Goal: Information Seeking & Learning: Check status

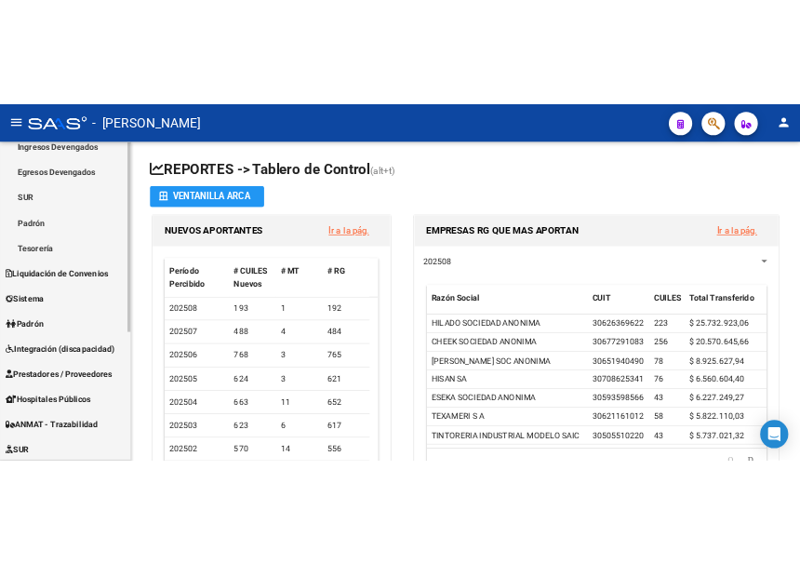
scroll to position [191, 0]
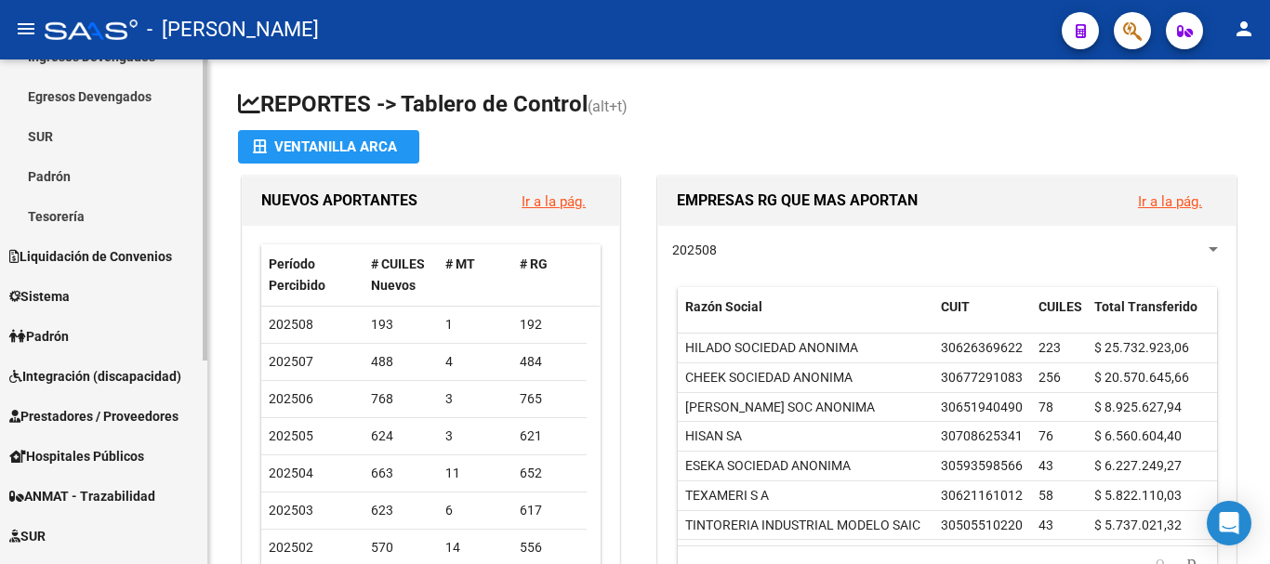
click at [192, 379] on div "Firma Express Reportes Tablero de Control Ingresos Percibidos Análisis de todos…" at bounding box center [106, 292] width 212 height 847
click at [60, 324] on link "Padrón" at bounding box center [103, 336] width 207 height 40
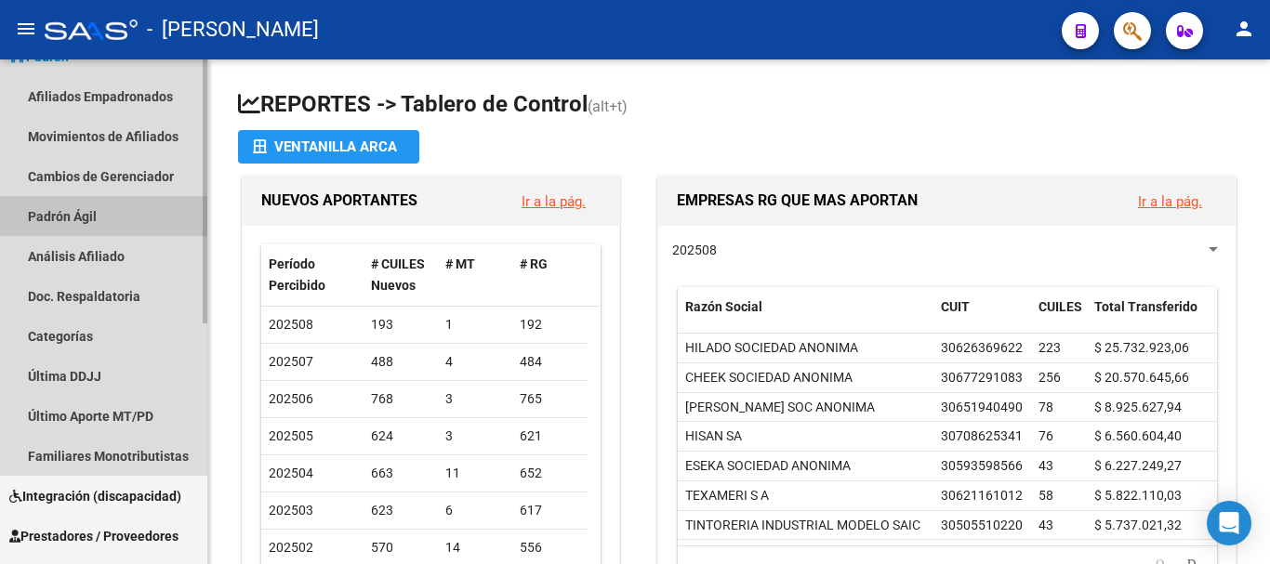
click at [66, 219] on link "Padrón Ágil" at bounding box center [103, 216] width 207 height 40
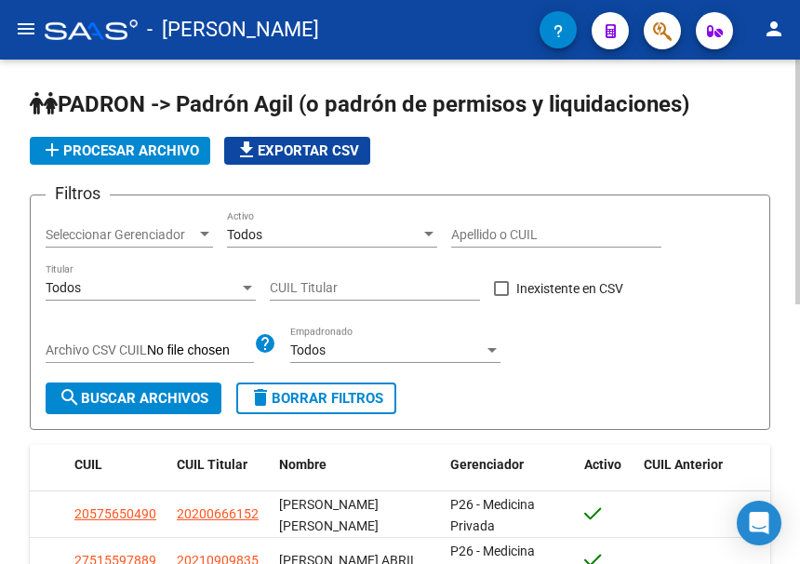
click at [192, 285] on div "Todos" at bounding box center [142, 288] width 193 height 16
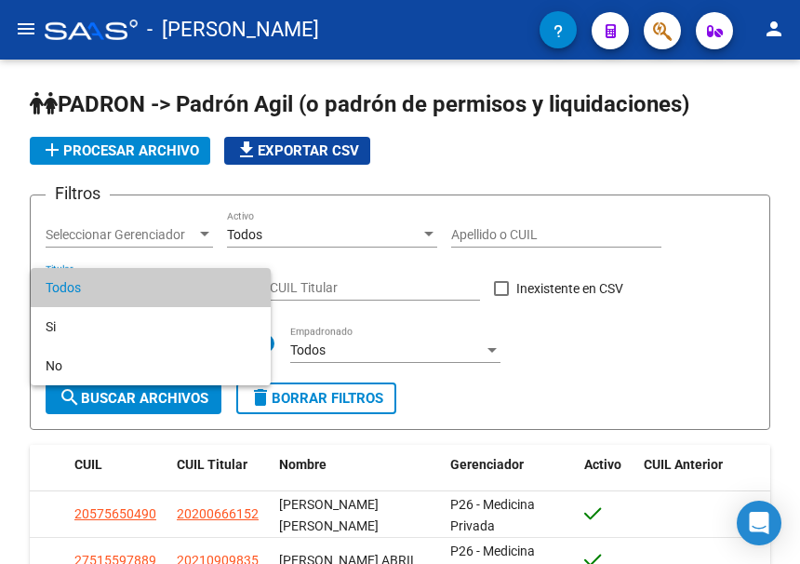
click at [481, 228] on div at bounding box center [400, 282] width 800 height 564
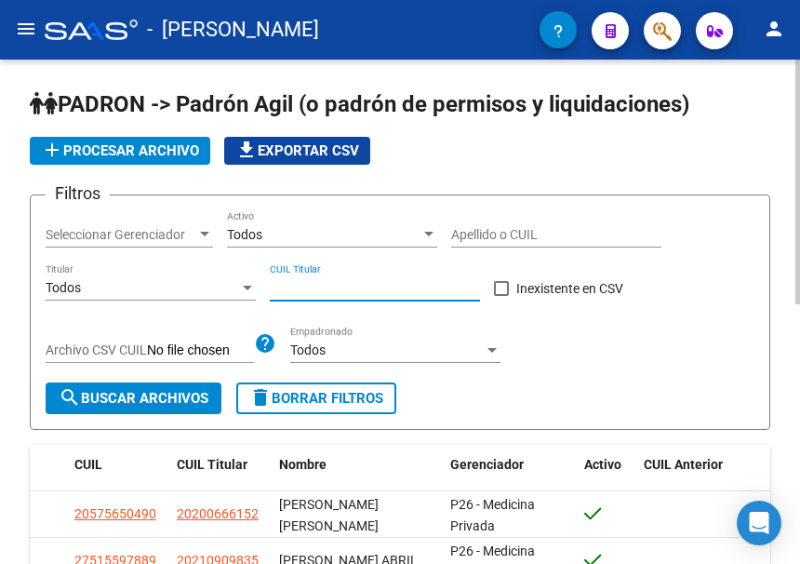
click at [344, 283] on input "CUIL Titular" at bounding box center [375, 288] width 210 height 16
paste input "20-27347485-5"
type input "20-27347485-5"
click at [107, 401] on span "search Buscar Archivos" at bounding box center [134, 398] width 150 height 17
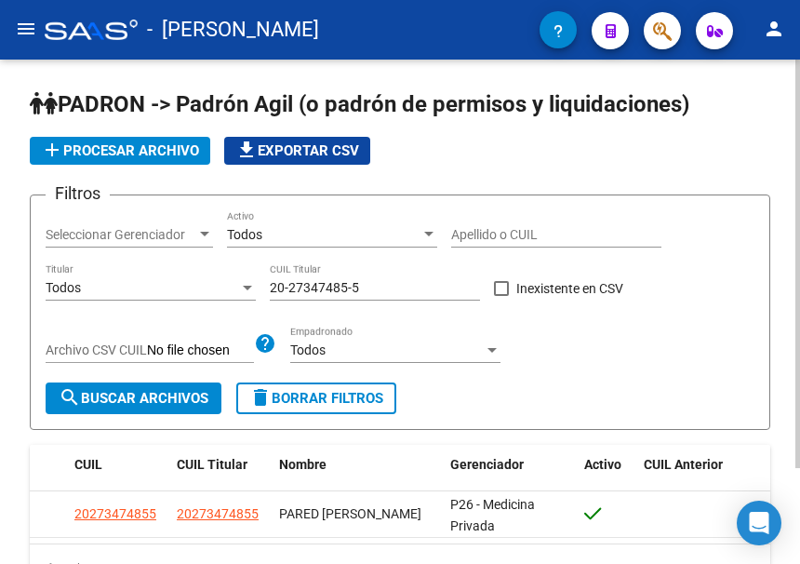
click at [407, 177] on app-list-header "PADRON -> Padrón Agil ([PERSON_NAME] de permisos y liquidaciones) add Procesar …" at bounding box center [400, 259] width 740 height 340
click at [334, 395] on span "delete Borrar Filtros" at bounding box center [316, 398] width 134 height 17
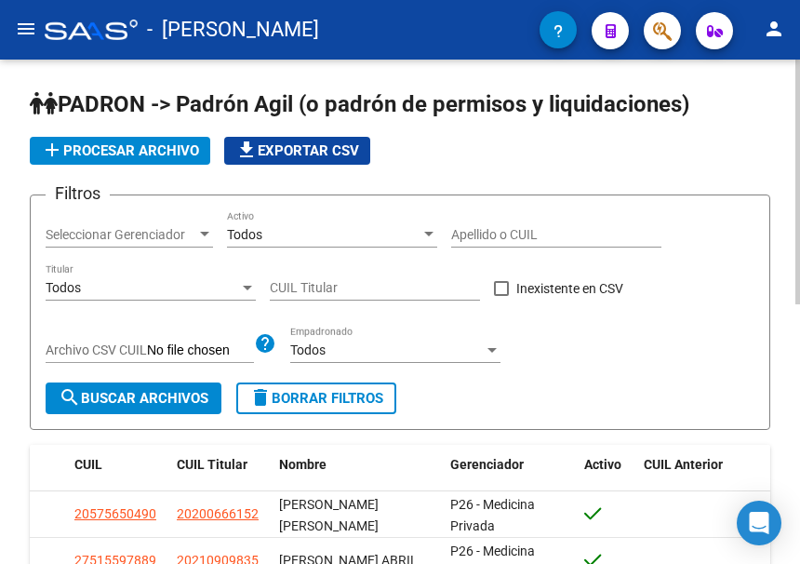
click at [351, 286] on input "CUIL Titular" at bounding box center [375, 288] width 210 height 16
paste input "20-36022756-2"
type input "20-36022756-2"
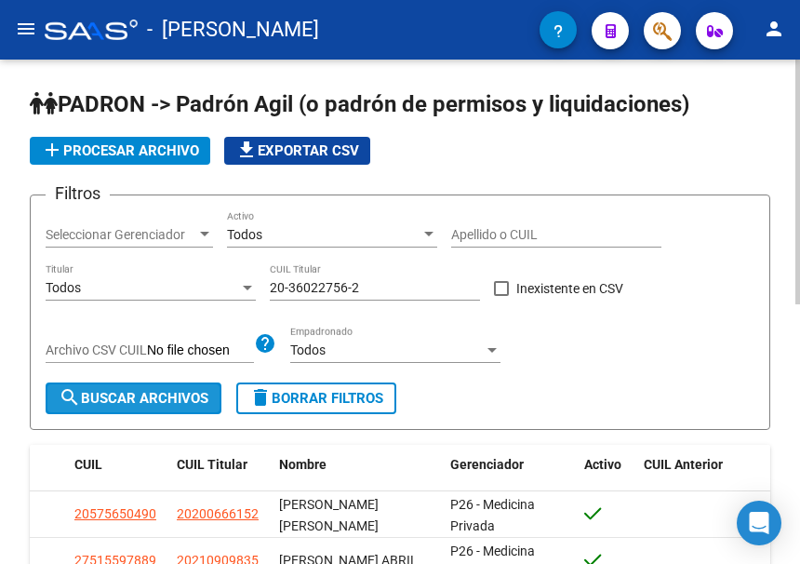
click at [140, 402] on span "search Buscar Archivos" at bounding box center [134, 398] width 150 height 17
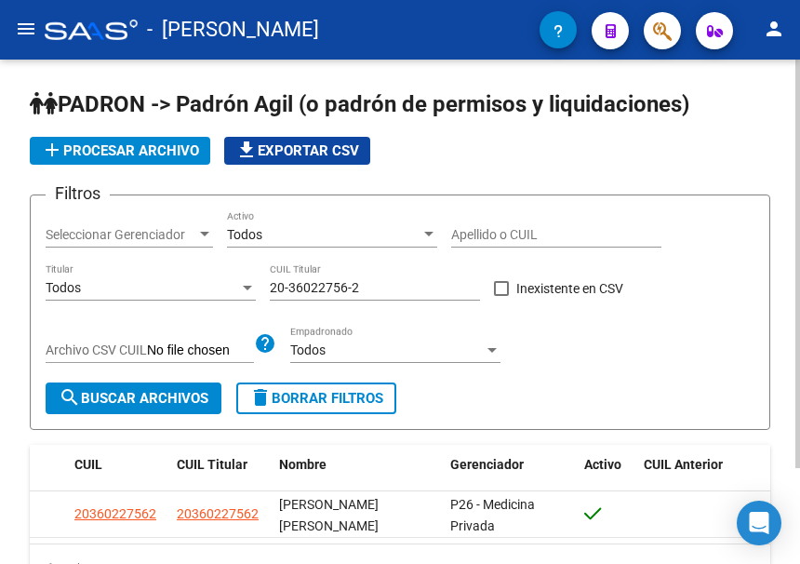
drag, startPoint x: 292, startPoint y: 403, endPoint x: 299, endPoint y: 355, distance: 48.0
click at [293, 403] on span "delete Borrar Filtros" at bounding box center [316, 398] width 134 height 17
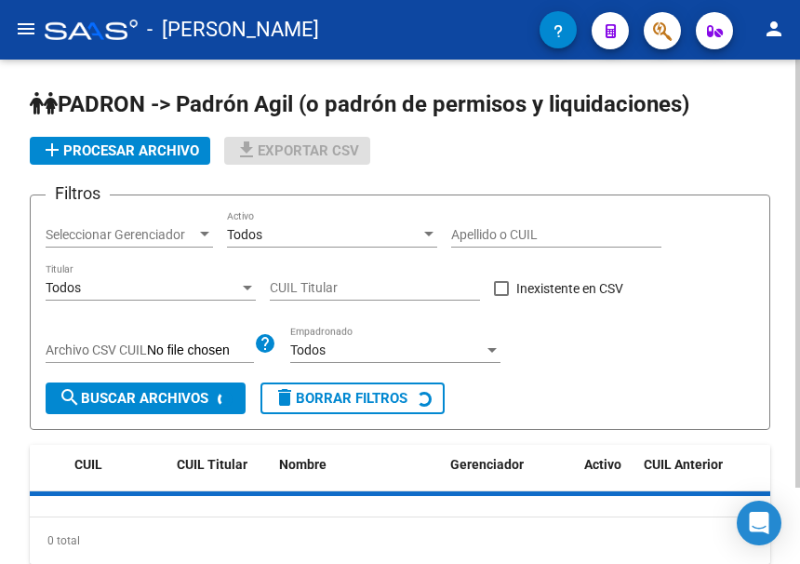
click at [303, 290] on input "CUIL Titular" at bounding box center [375, 288] width 210 height 16
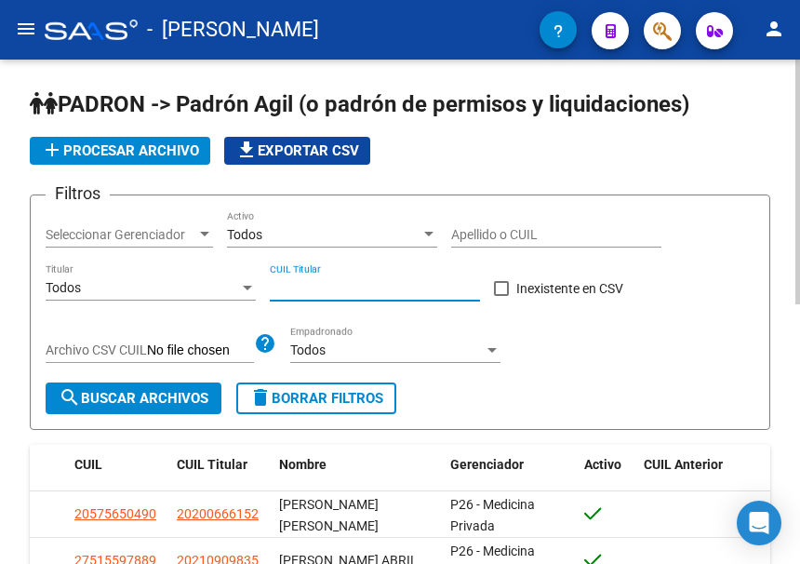
paste input "20-22230944-2"
type input "20-22230944-2"
click at [207, 391] on span "search Buscar Archivos" at bounding box center [134, 398] width 150 height 17
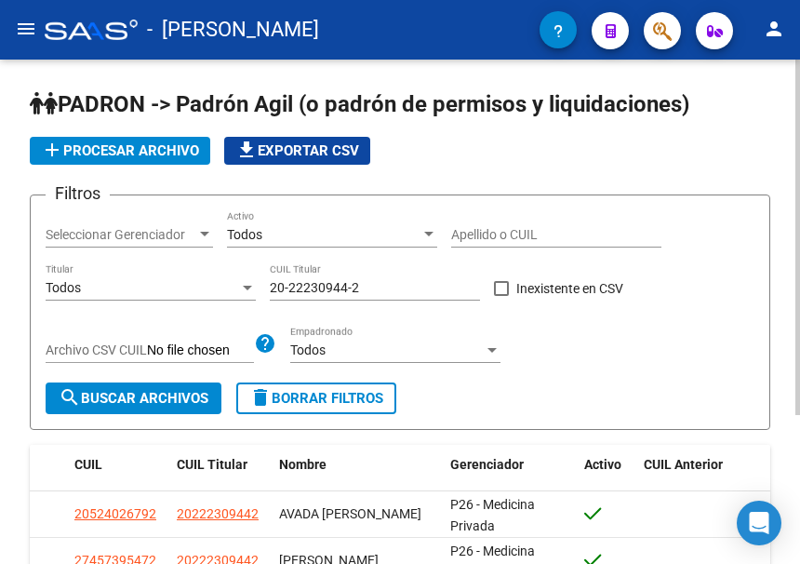
click at [268, 400] on mat-icon "delete" at bounding box center [260, 397] width 22 height 22
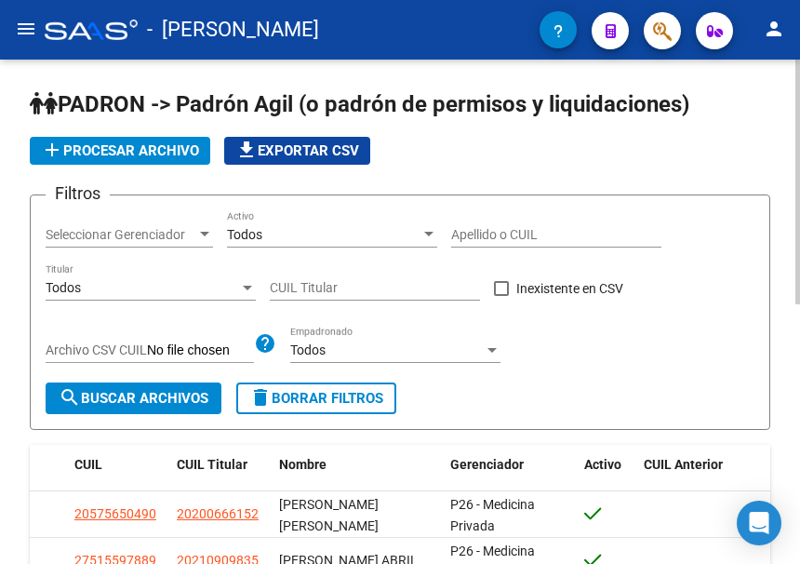
click at [325, 291] on input "CUIL Titular" at bounding box center [375, 288] width 210 height 16
paste input "20-27888526-8"
type input "20-27888526-8"
click at [157, 389] on button "search Buscar Archivos" at bounding box center [134, 398] width 176 height 32
click at [303, 393] on span "delete Borrar Filtros" at bounding box center [316, 398] width 134 height 17
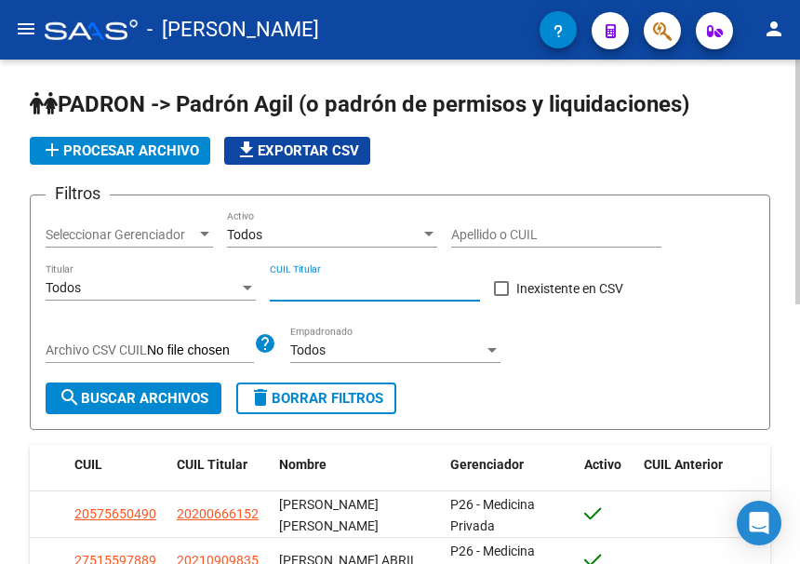
click at [319, 293] on input "CUIL Titular" at bounding box center [375, 288] width 210 height 16
paste input "20-27888526-8"
type input "20-27888526-8"
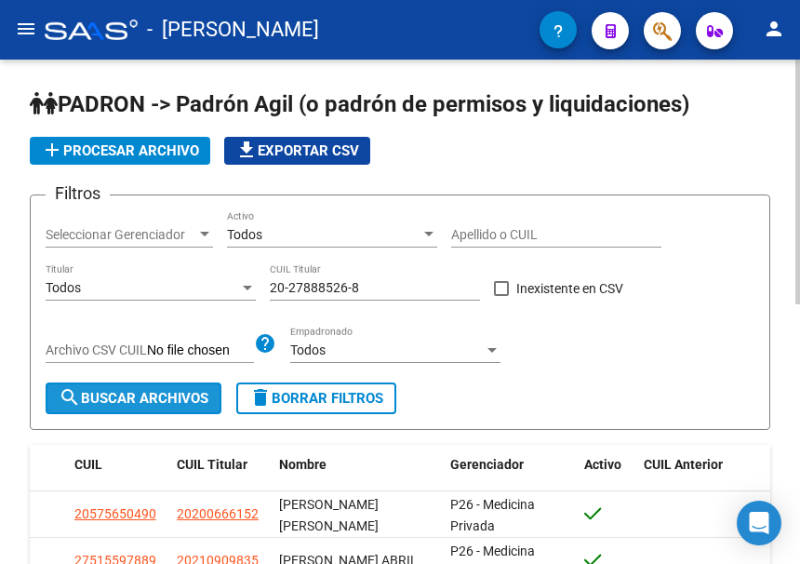
click at [163, 391] on span "search Buscar Archivos" at bounding box center [134, 398] width 150 height 17
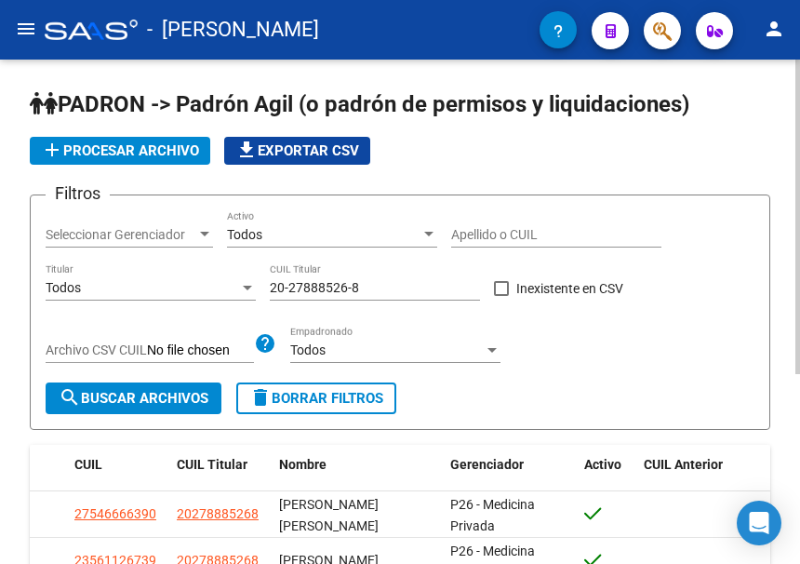
click at [357, 395] on span "delete Borrar Filtros" at bounding box center [316, 398] width 134 height 17
click at [322, 281] on input "CUIL Titular" at bounding box center [375, 288] width 210 height 16
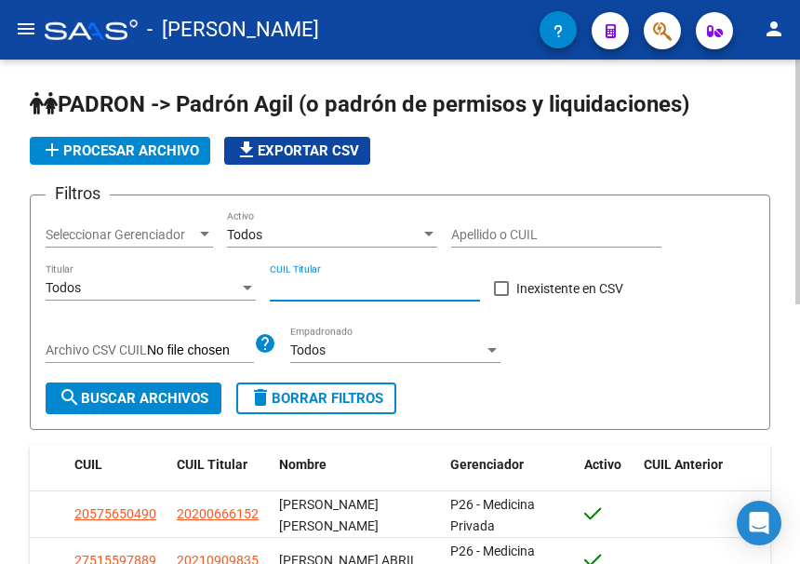
paste input "20-27888526-8"
type input "20-27888526-8"
click at [162, 416] on form "Filtros Seleccionar Gerenciador Seleccionar Gerenciador Todos Activo Apellido o…" at bounding box center [400, 311] width 740 height 235
click at [160, 405] on span "search Buscar Archivos" at bounding box center [134, 398] width 150 height 17
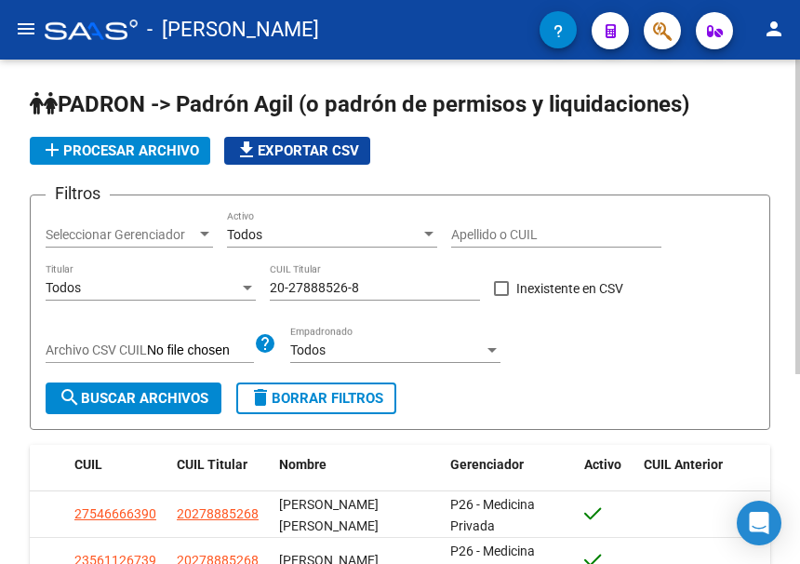
click at [317, 394] on span "delete Borrar Filtros" at bounding box center [316, 398] width 134 height 17
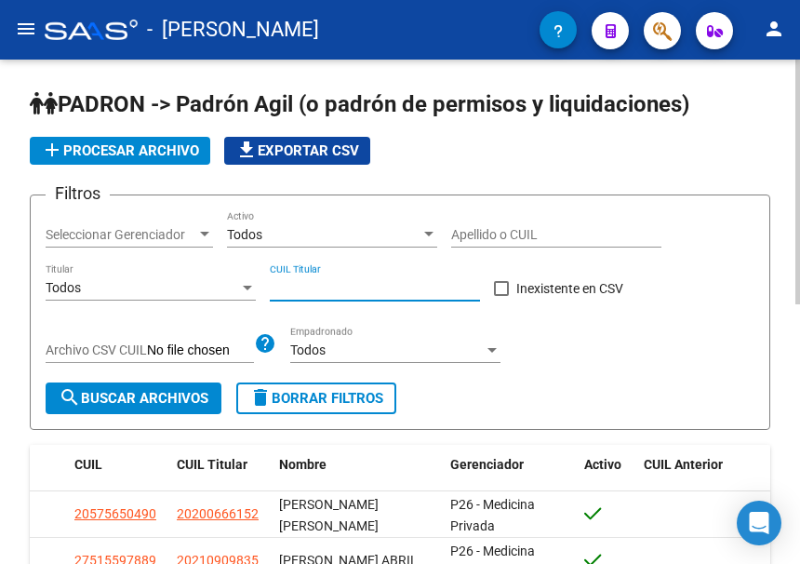
click at [337, 285] on input "CUIL Titular" at bounding box center [375, 288] width 210 height 16
paste input "20-27888526-8"
type input "20-27888526-8"
click at [176, 389] on button "search Buscar Archivos" at bounding box center [134, 398] width 176 height 32
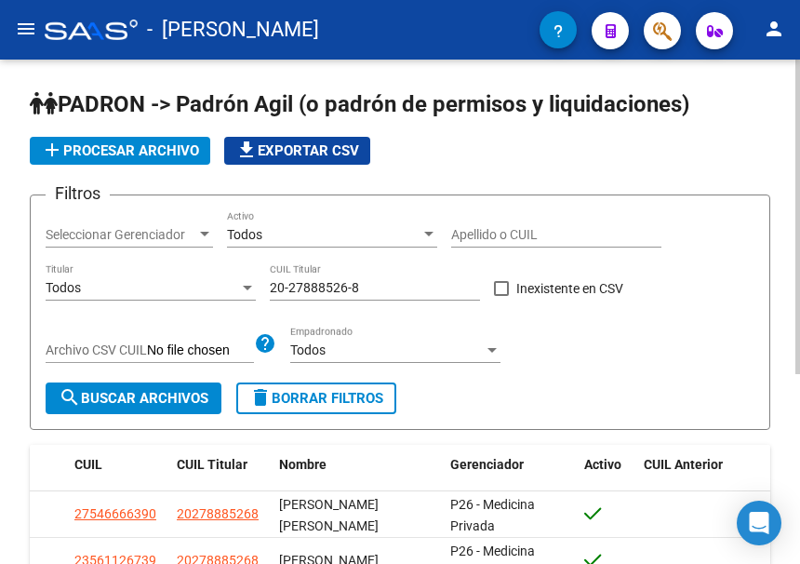
click at [295, 393] on span "delete Borrar Filtros" at bounding box center [316, 398] width 134 height 17
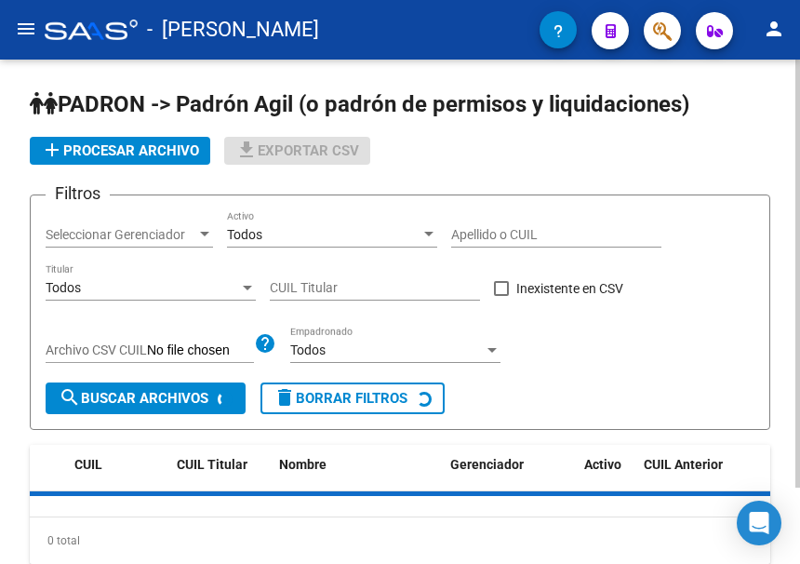
click at [335, 287] on input "CUIL Titular" at bounding box center [375, 288] width 210 height 16
paste input "27-33521445-0"
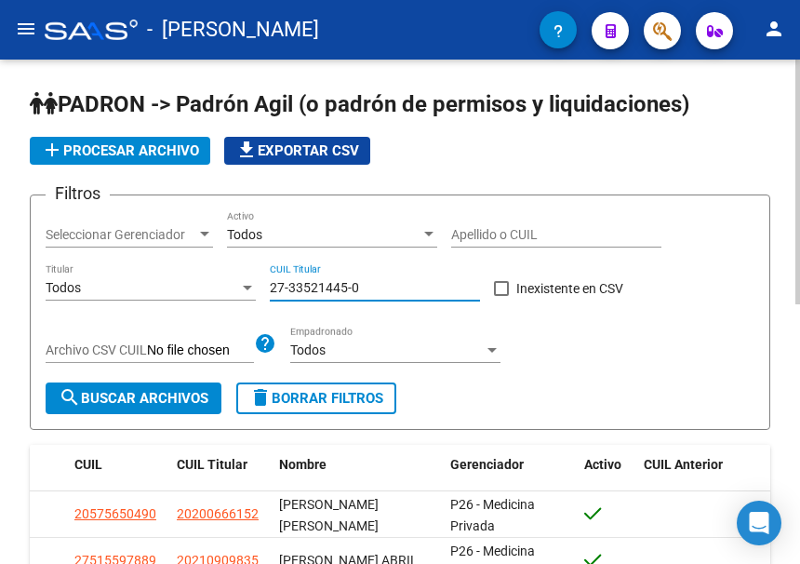
type input "27-33521445-0"
click at [166, 402] on span "search Buscar Archivos" at bounding box center [134, 398] width 150 height 17
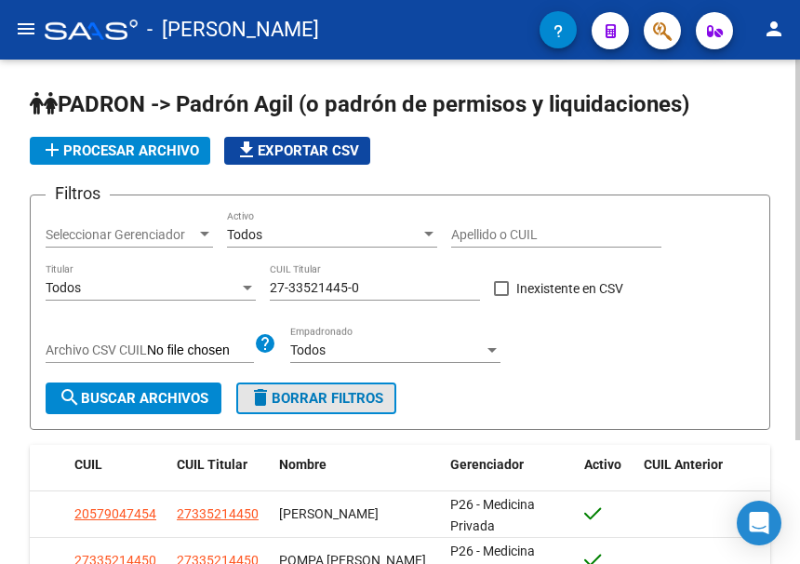
click at [315, 404] on span "delete Borrar Filtros" at bounding box center [316, 398] width 134 height 17
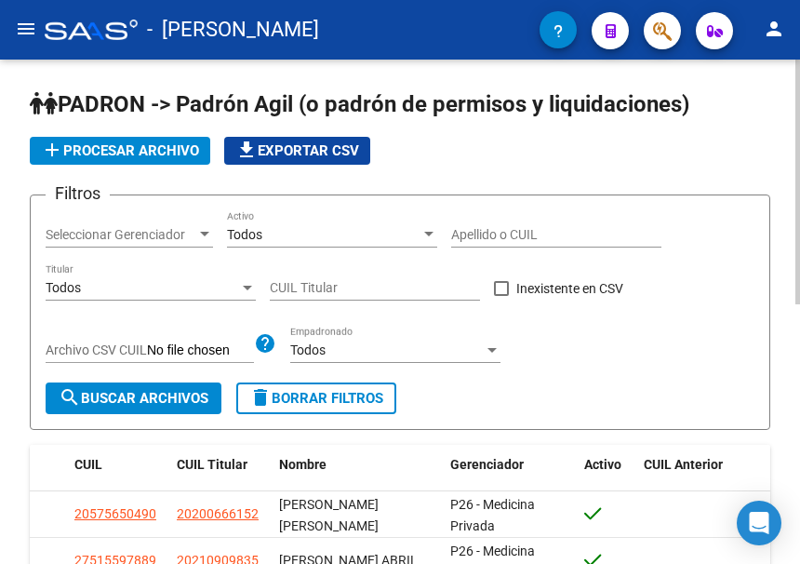
click at [301, 285] on input "CUIL Titular" at bounding box center [375, 288] width 210 height 16
paste input "20-29033469-2"
type input "20-29033469-2"
click at [134, 395] on span "search Buscar Archivos" at bounding box center [134, 398] width 150 height 17
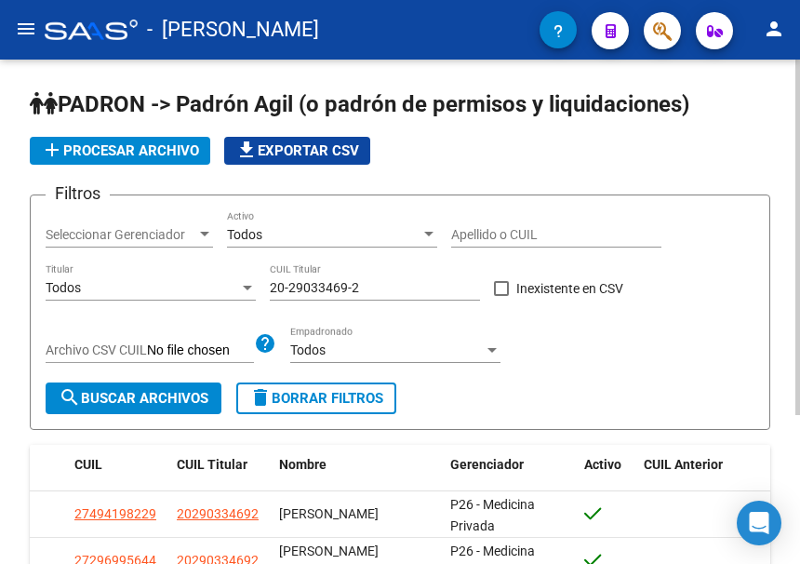
click at [313, 402] on span "delete Borrar Filtros" at bounding box center [316, 398] width 134 height 17
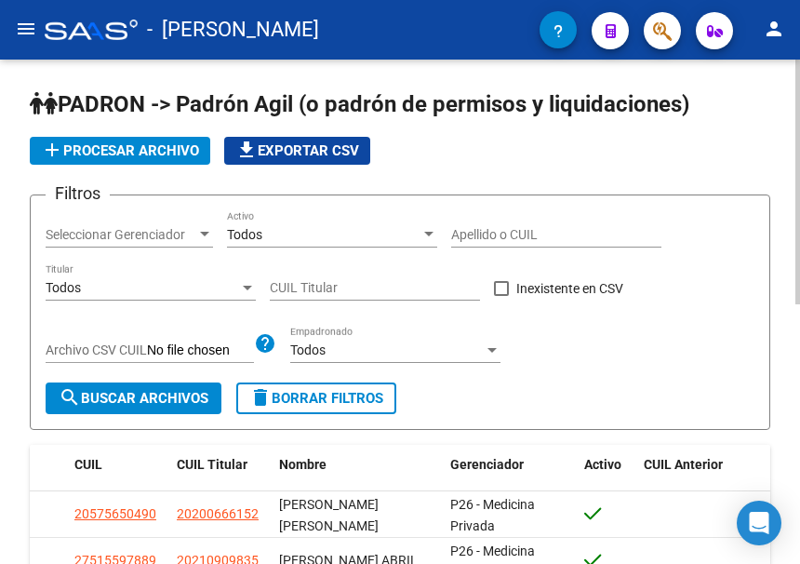
click at [286, 284] on input "CUIL Titular" at bounding box center [375, 288] width 210 height 16
paste input "20-29033469-2"
type input "20-29033469-2"
click at [177, 391] on span "search Buscar Archivos" at bounding box center [134, 398] width 150 height 17
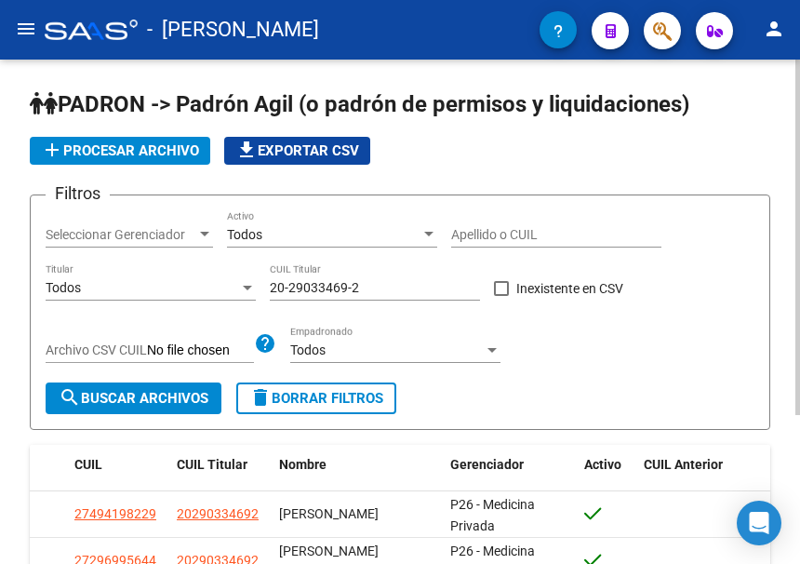
click at [298, 402] on span "delete Borrar Filtros" at bounding box center [316, 398] width 134 height 17
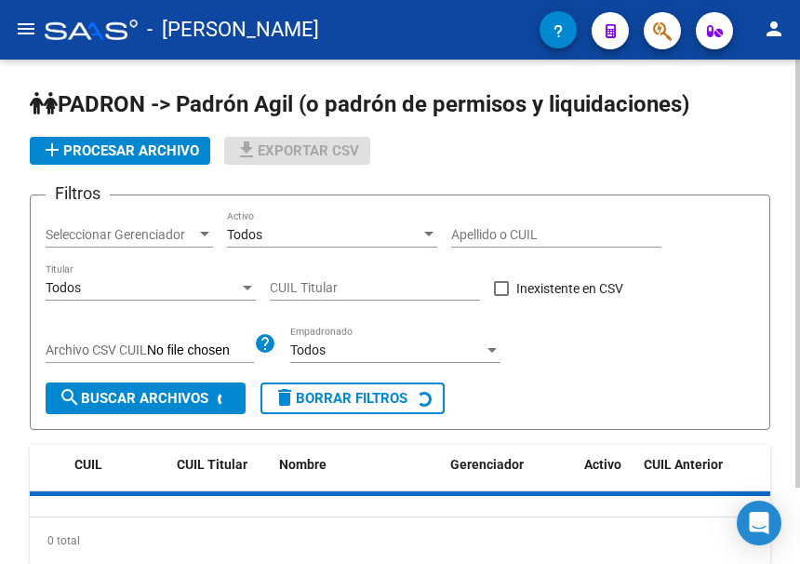
click at [331, 285] on input "CUIL Titular" at bounding box center [375, 288] width 210 height 16
paste input "20-26101069-1"
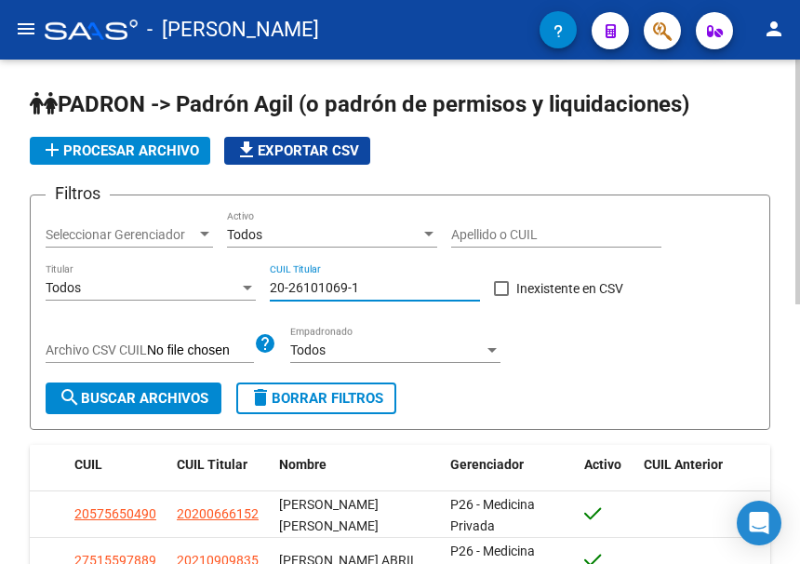
type input "20-26101069-1"
click at [154, 407] on button "search Buscar Archivos" at bounding box center [134, 398] width 176 height 32
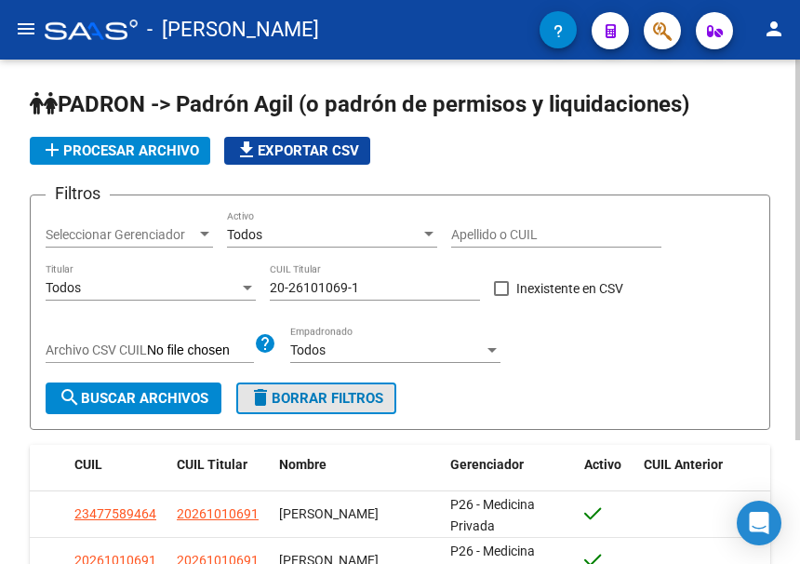
click at [344, 392] on span "delete Borrar Filtros" at bounding box center [316, 398] width 134 height 17
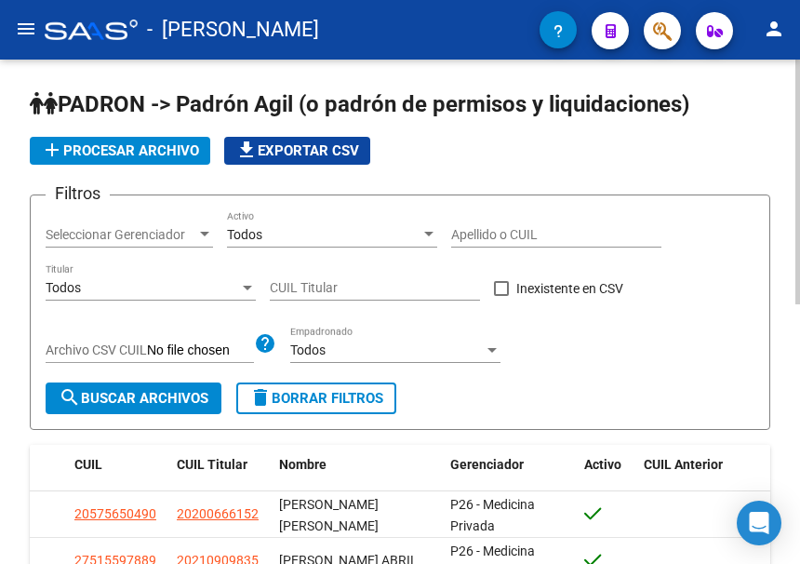
click at [285, 285] on input "CUIL Titular" at bounding box center [375, 288] width 210 height 16
paste input "23-38782998-9"
type input "23-38782998-9"
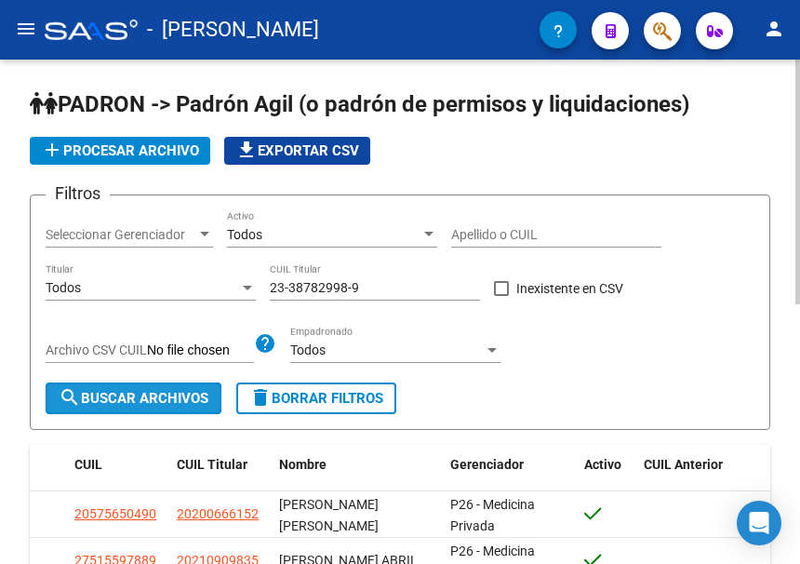
click at [200, 389] on button "search Buscar Archivos" at bounding box center [134, 398] width 176 height 32
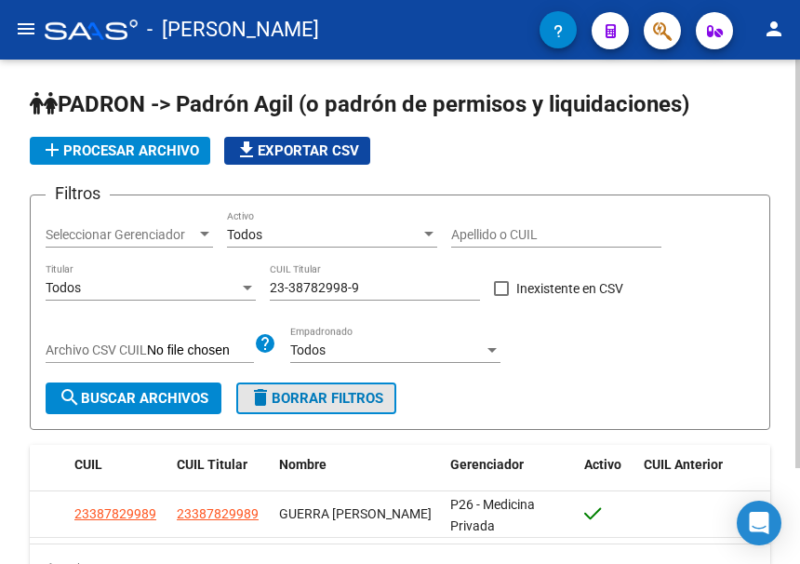
click at [355, 402] on span "delete Borrar Filtros" at bounding box center [316, 398] width 134 height 17
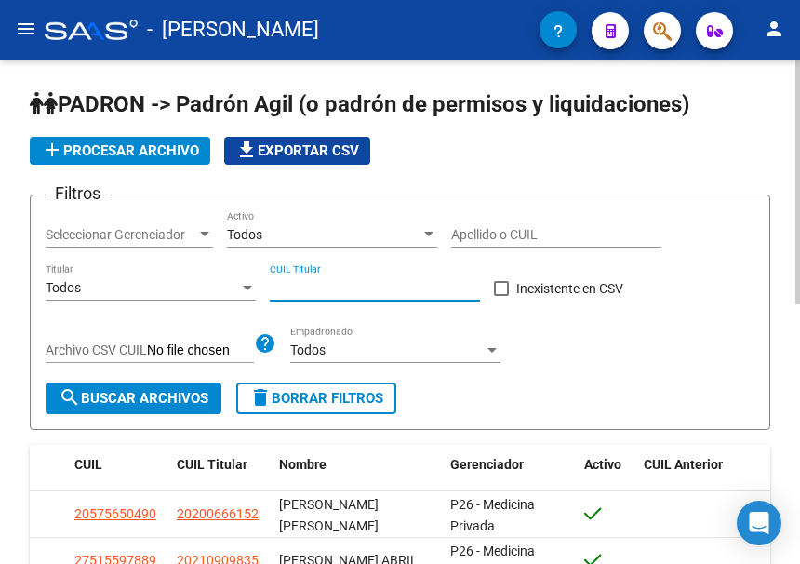
click at [311, 284] on input "CUIL Titular" at bounding box center [375, 288] width 210 height 16
paste input "23-38782998-9"
type input "23-38782998-9"
click at [200, 389] on button "search Buscar Archivos" at bounding box center [134, 398] width 176 height 32
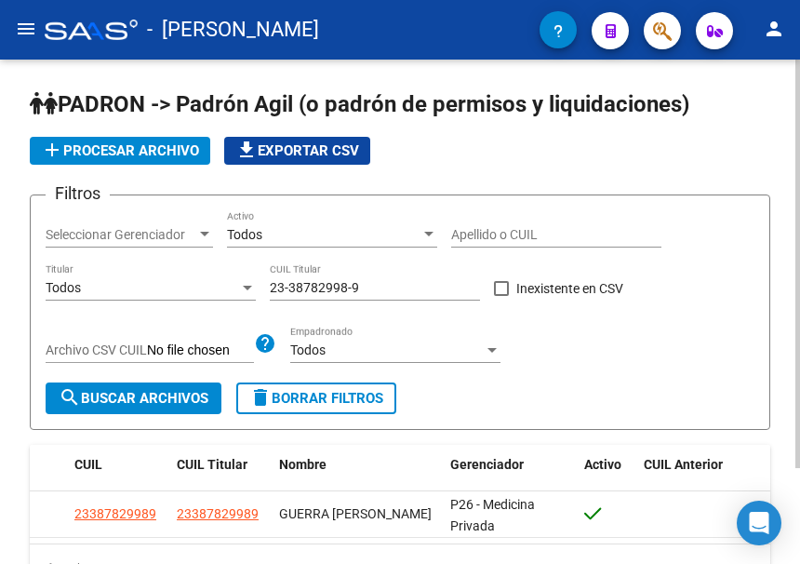
click at [290, 400] on span "delete Borrar Filtros" at bounding box center [316, 398] width 134 height 17
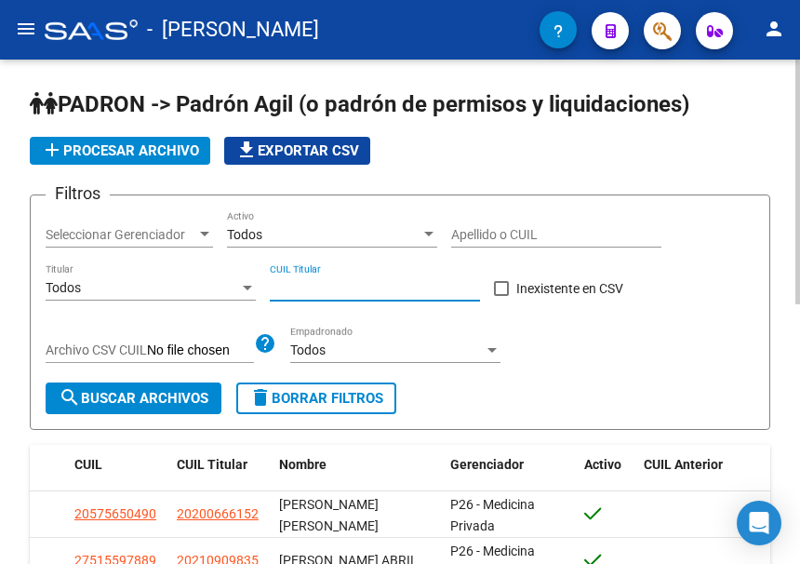
click at [338, 290] on input "CUIL Titular" at bounding box center [375, 288] width 210 height 16
paste input "20-37702067-8"
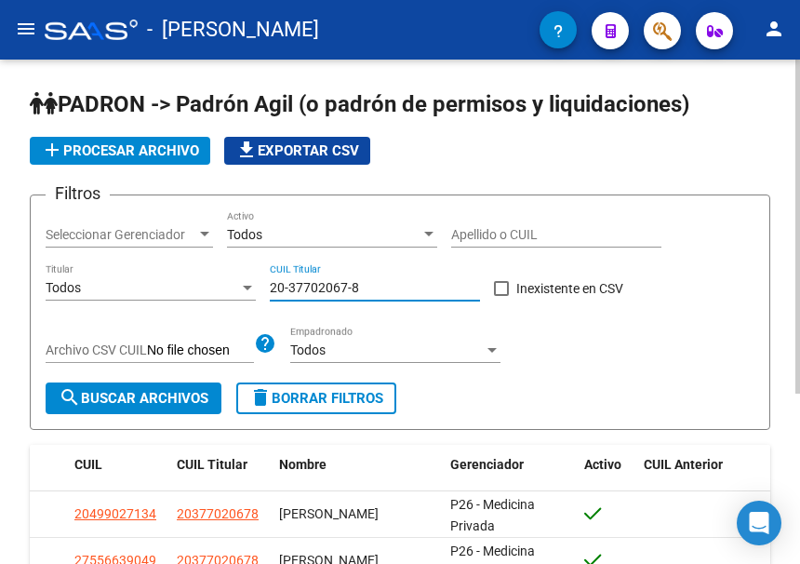
type input "20-37702067-8"
click at [275, 396] on span "delete Borrar Filtros" at bounding box center [316, 398] width 134 height 17
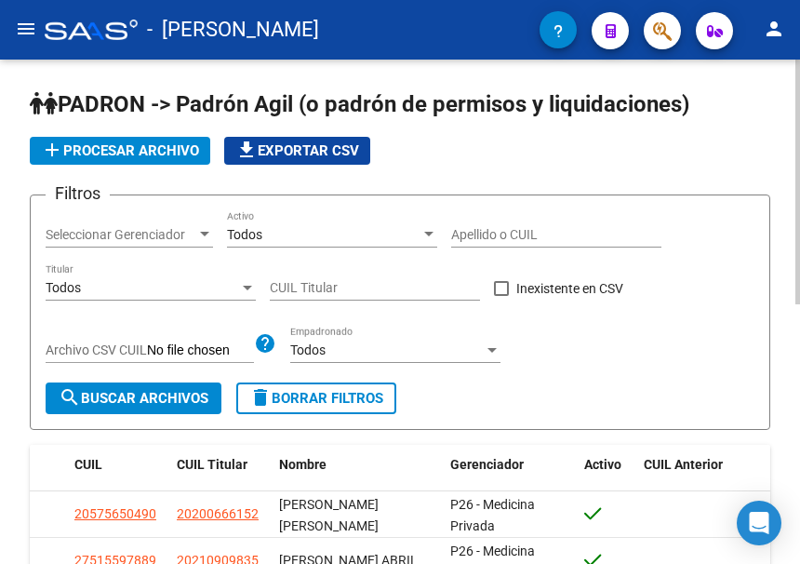
click at [325, 283] on input "CUIL Titular" at bounding box center [375, 288] width 210 height 16
paste input "20-37702067-8"
type input "20-37702067-8"
click at [152, 407] on button "search Buscar Archivos" at bounding box center [134, 398] width 176 height 32
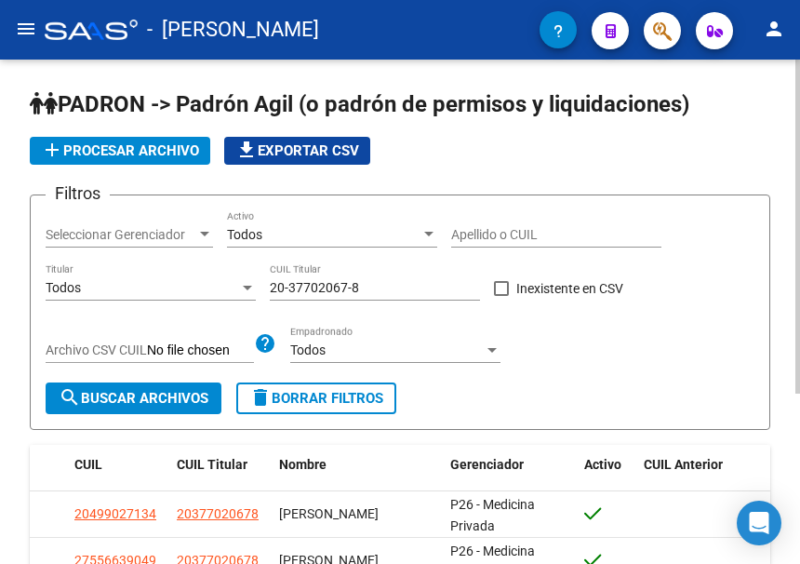
drag, startPoint x: 318, startPoint y: 404, endPoint x: 326, endPoint y: 392, distance: 13.9
click at [318, 404] on span "delete Borrar Filtros" at bounding box center [316, 398] width 134 height 17
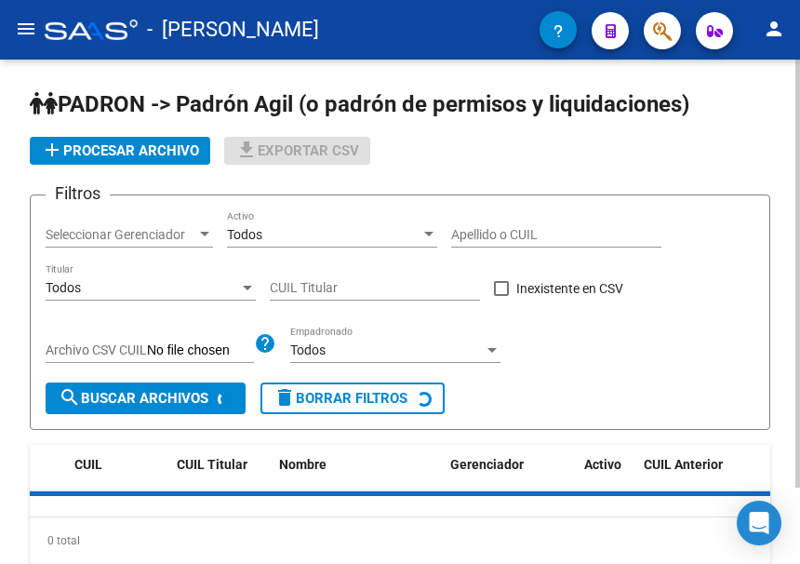
click at [338, 291] on input "CUIL Titular" at bounding box center [375, 288] width 210 height 16
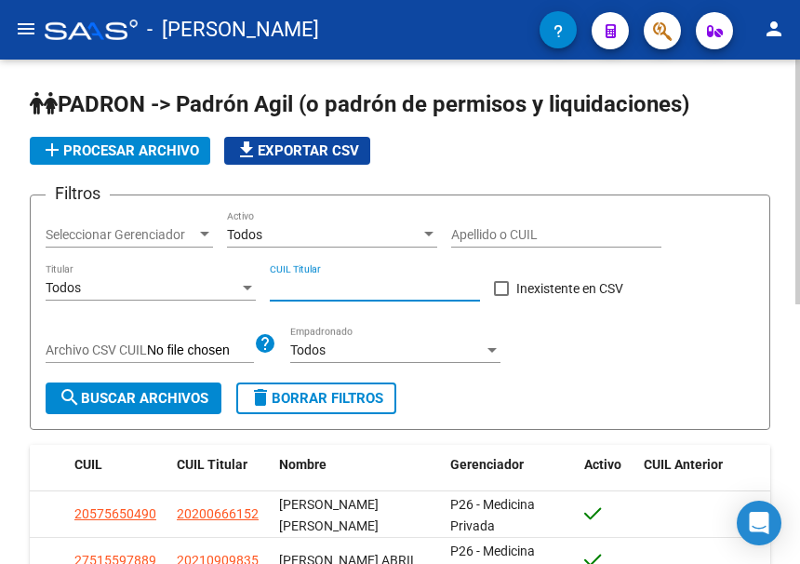
paste input "20-46421967-7"
type input "20-46421967-7"
click at [186, 396] on span "search Buscar Archivos" at bounding box center [134, 398] width 150 height 17
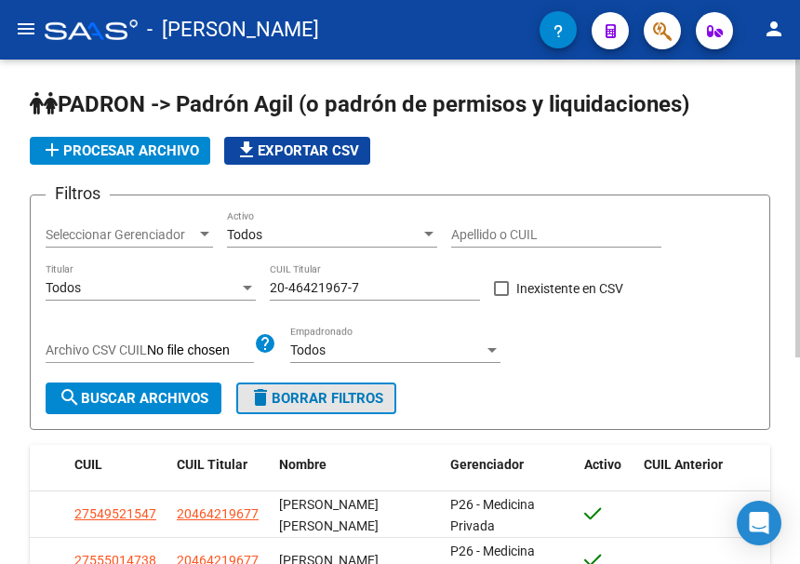
click at [289, 394] on span "delete Borrar Filtros" at bounding box center [316, 398] width 134 height 17
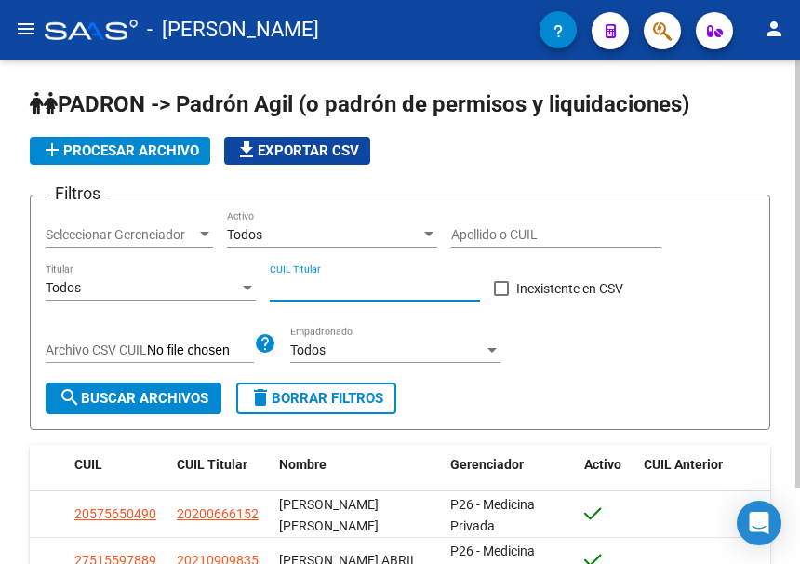
click at [322, 287] on input "CUIL Titular" at bounding box center [375, 288] width 210 height 16
paste input "20-37897278-8"
type input "20-37897278-8"
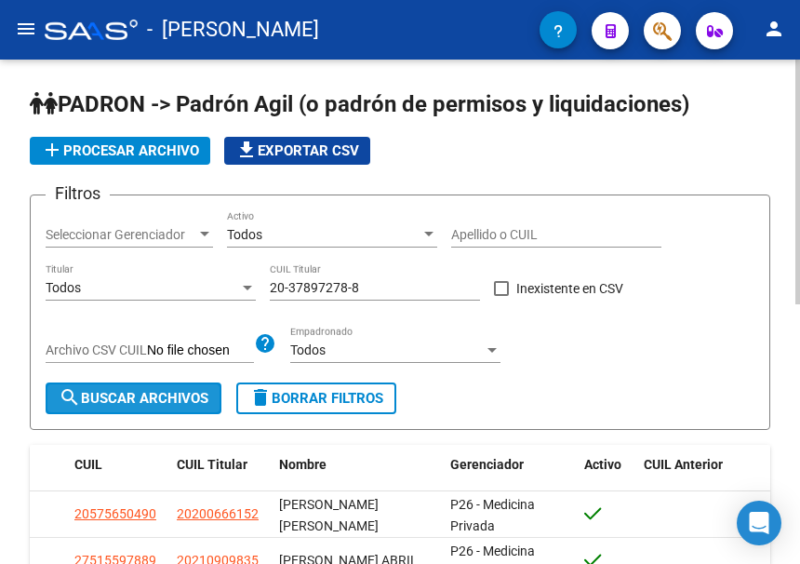
click at [177, 391] on span "search Buscar Archivos" at bounding box center [134, 398] width 150 height 17
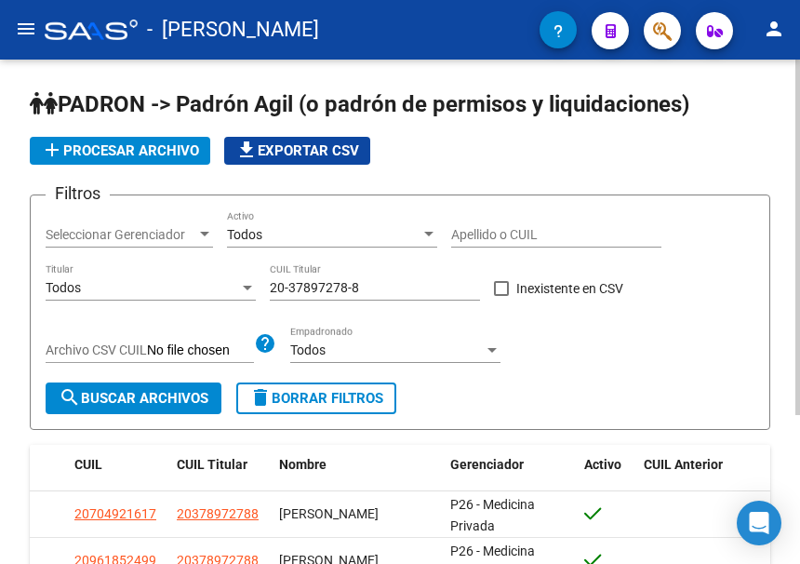
drag, startPoint x: 259, startPoint y: 392, endPoint x: 306, endPoint y: 313, distance: 91.7
click at [259, 392] on mat-icon "delete" at bounding box center [260, 397] width 22 height 22
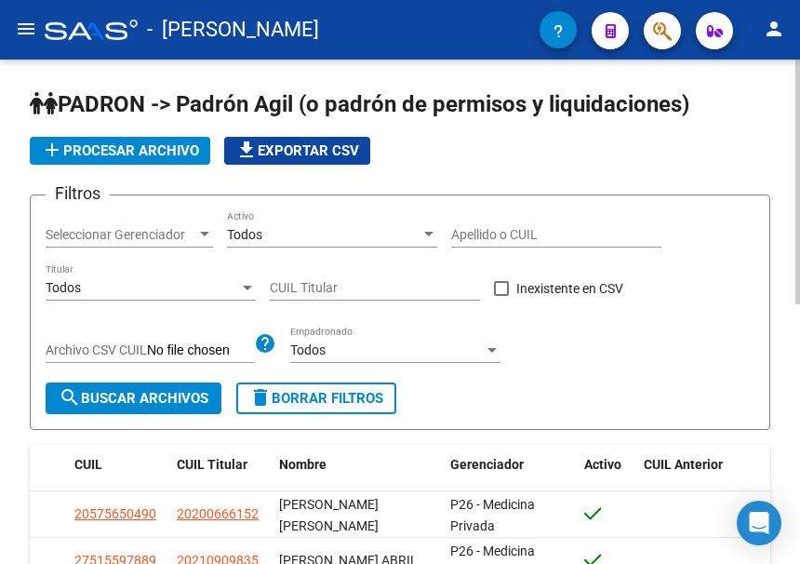
click at [333, 277] on div "CUIL Titular" at bounding box center [375, 281] width 210 height 37
paste input "20-24904385-1"
type input "20-24904385-1"
click at [191, 388] on button "search Buscar Archivos" at bounding box center [134, 398] width 176 height 32
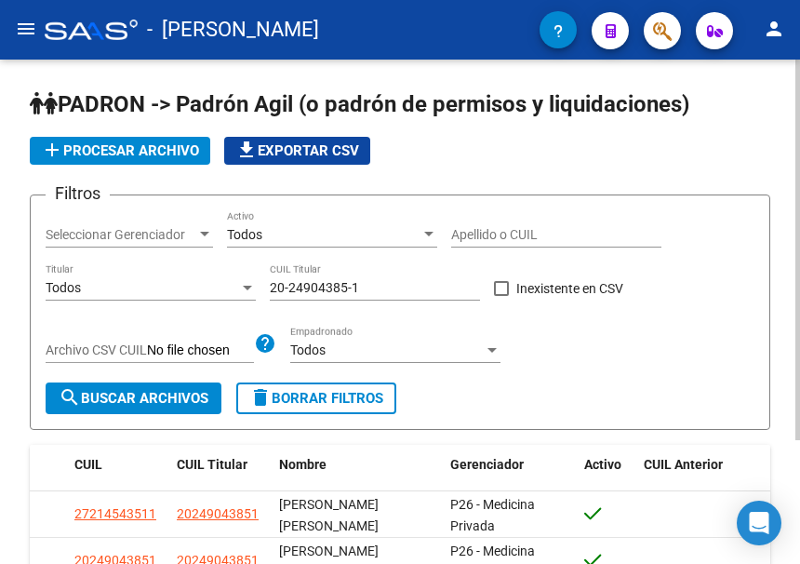
click at [331, 403] on span "delete Borrar Filtros" at bounding box center [316, 398] width 134 height 17
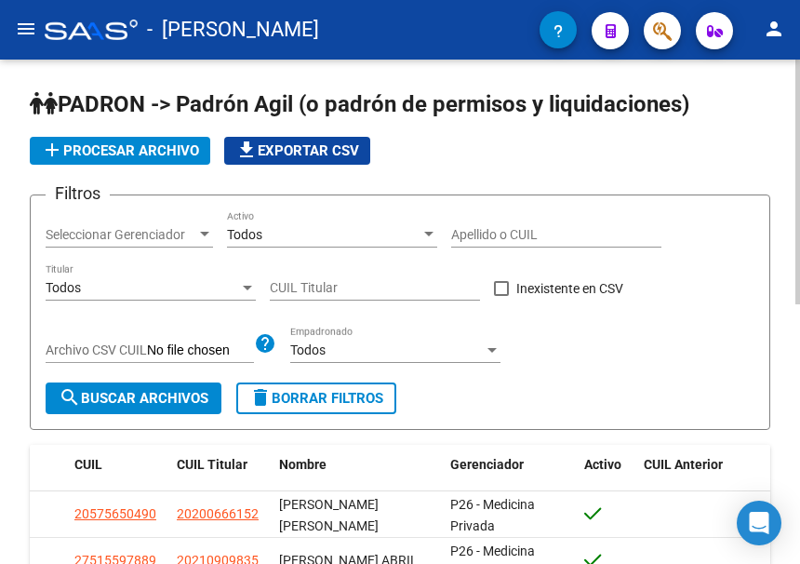
click at [324, 285] on input "CUIL Titular" at bounding box center [375, 288] width 210 height 16
paste input "20-38042291-4"
type input "20-38042291-4"
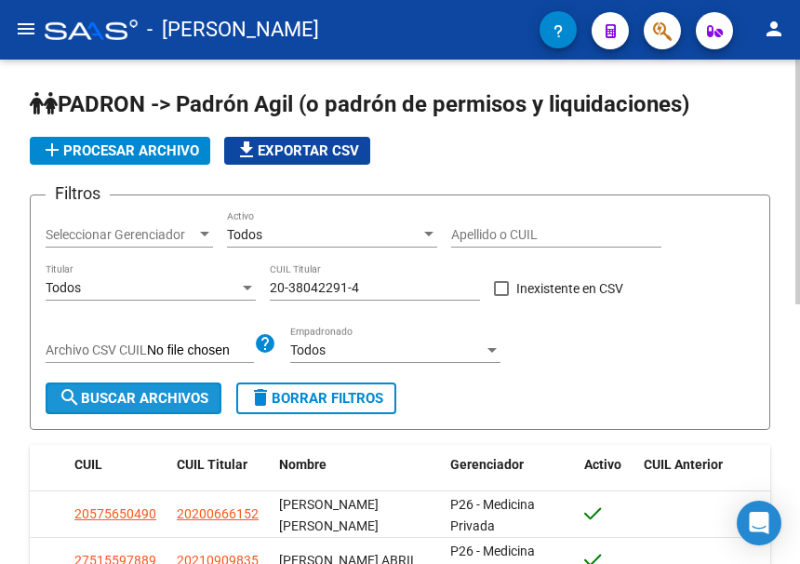
click at [204, 387] on button "search Buscar Archivos" at bounding box center [134, 398] width 176 height 32
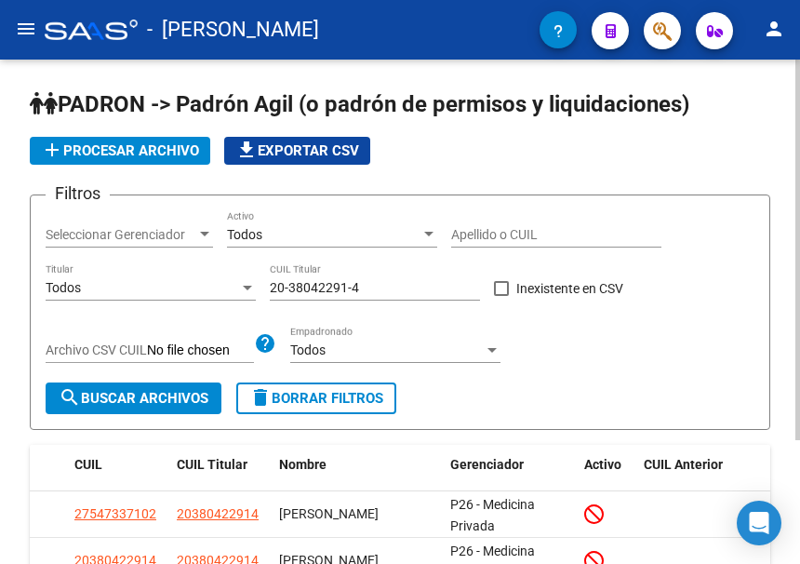
drag, startPoint x: 333, startPoint y: 397, endPoint x: 333, endPoint y: 382, distance: 14.9
click at [333, 397] on span "delete Borrar Filtros" at bounding box center [316, 398] width 134 height 17
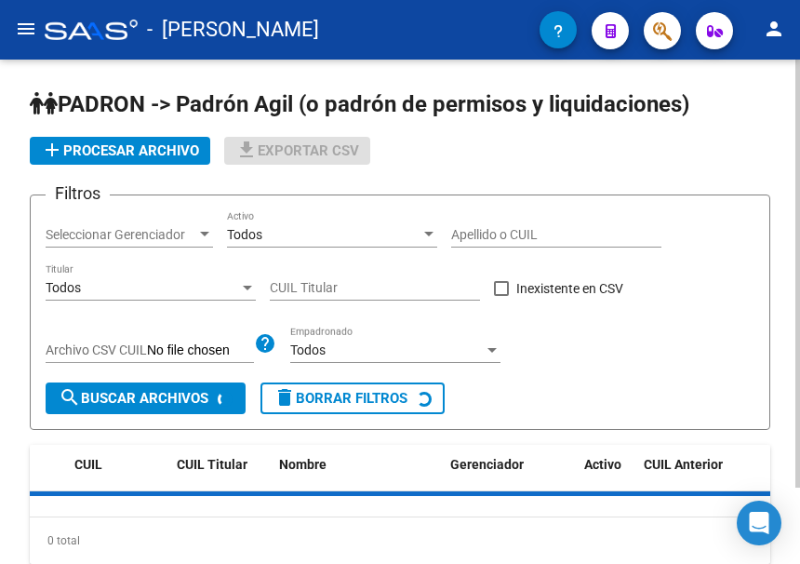
click at [347, 287] on input "CUIL Titular" at bounding box center [375, 288] width 210 height 16
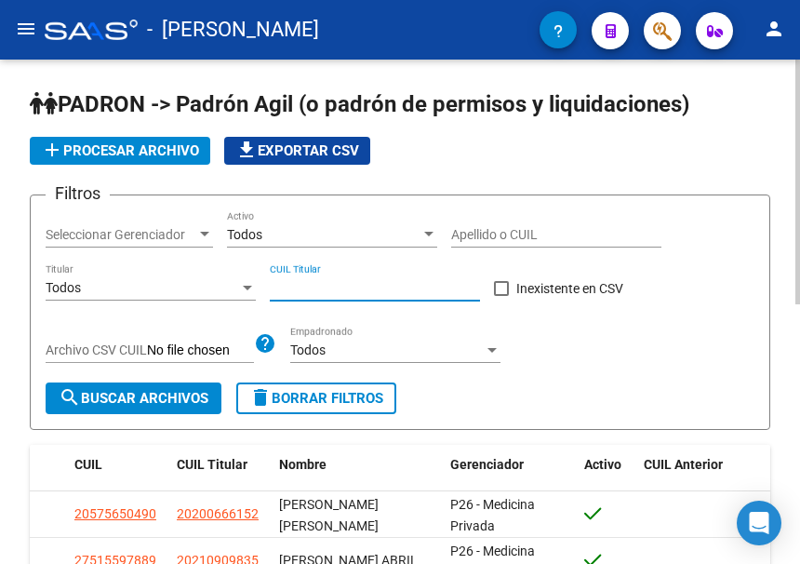
paste input "23-38782998-9"
type input "23-38782998-9"
click at [176, 393] on span "search Buscar Archivos" at bounding box center [134, 398] width 150 height 17
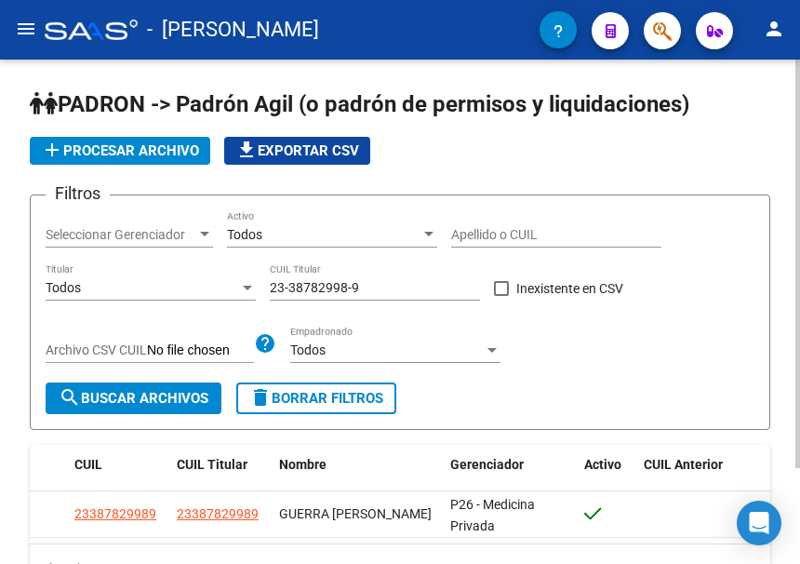
click at [296, 405] on span "delete Borrar Filtros" at bounding box center [316, 398] width 134 height 17
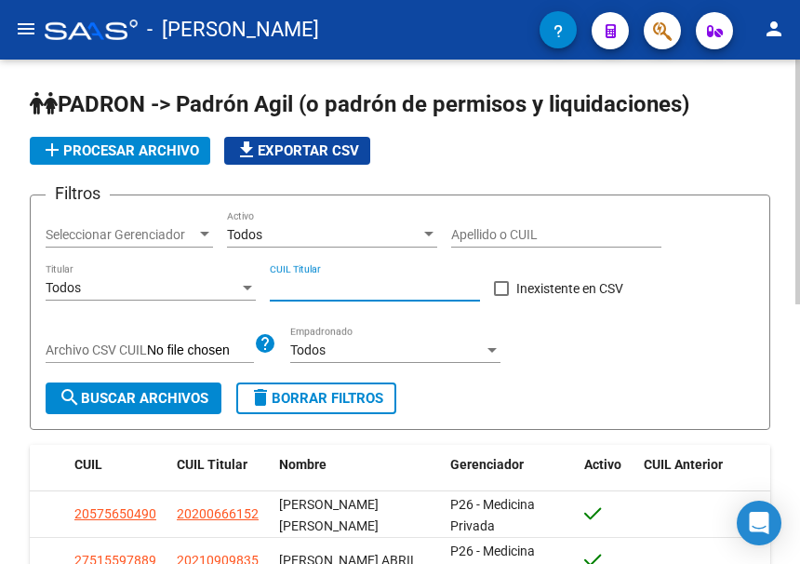
click at [314, 286] on input "CUIL Titular" at bounding box center [375, 288] width 210 height 16
paste input "23-28434743-9"
type input "23-28434743-9"
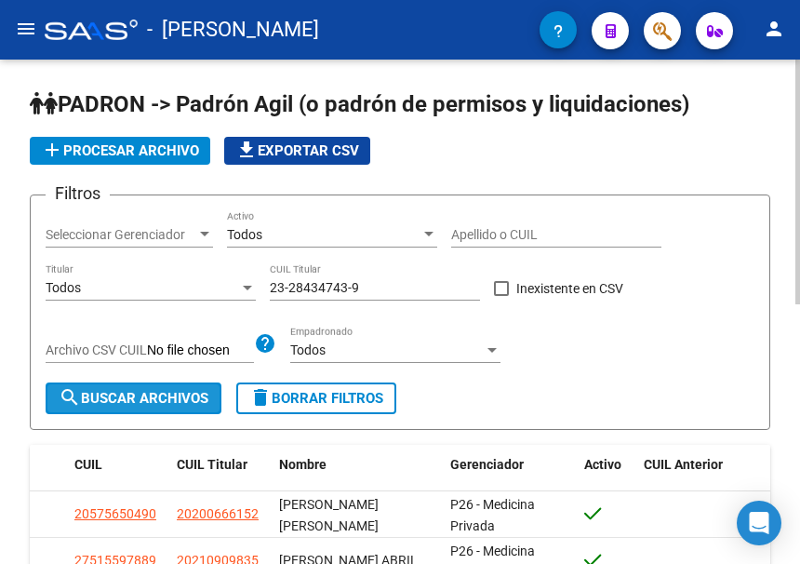
click at [179, 385] on button "search Buscar Archivos" at bounding box center [134, 398] width 176 height 32
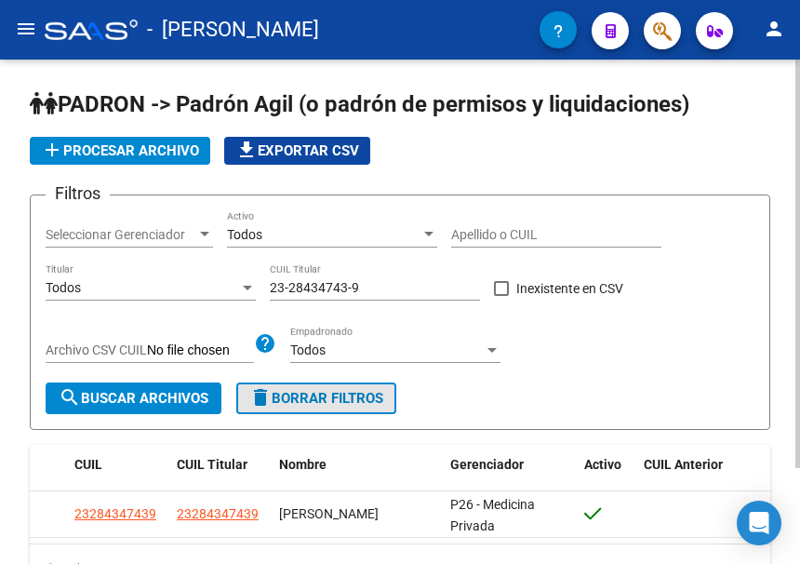
click at [344, 404] on span "delete Borrar Filtros" at bounding box center [316, 398] width 134 height 17
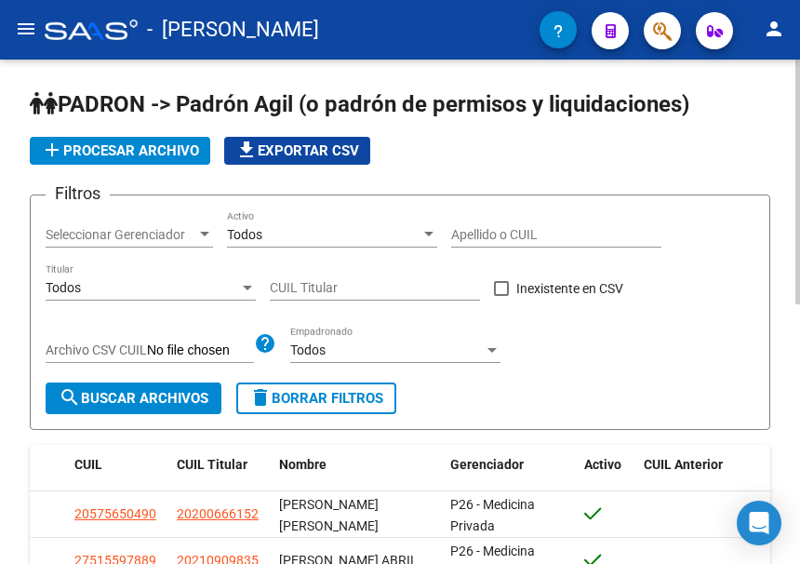
click at [318, 290] on input "CUIL Titular" at bounding box center [375, 288] width 210 height 16
paste input "20-30537848-3"
type input "20-30537848-3"
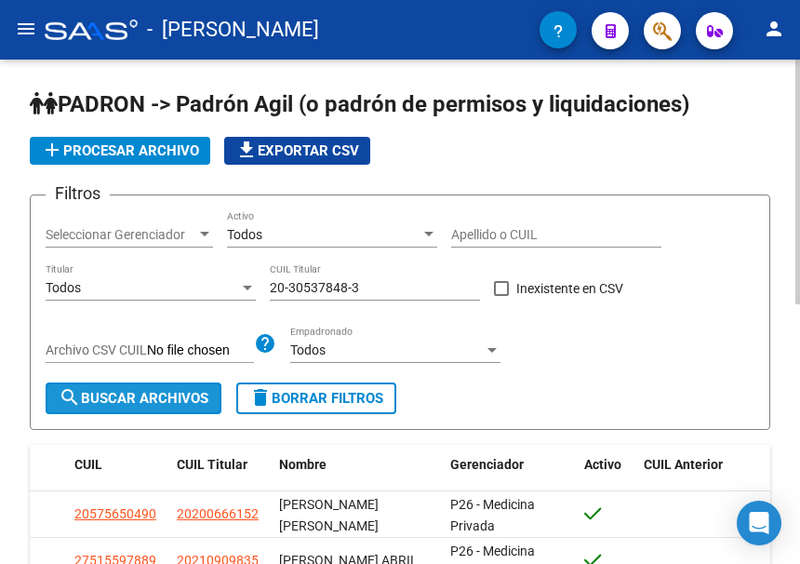
click at [159, 389] on button "search Buscar Archivos" at bounding box center [134, 398] width 176 height 32
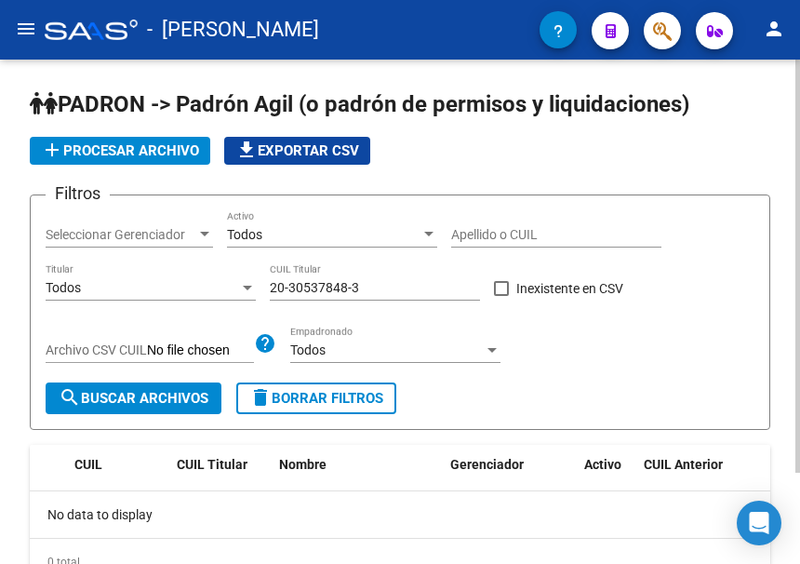
click at [172, 403] on span "search Buscar Archivos" at bounding box center [134, 398] width 150 height 17
click at [294, 388] on button "delete Borrar Filtros" at bounding box center [316, 398] width 160 height 32
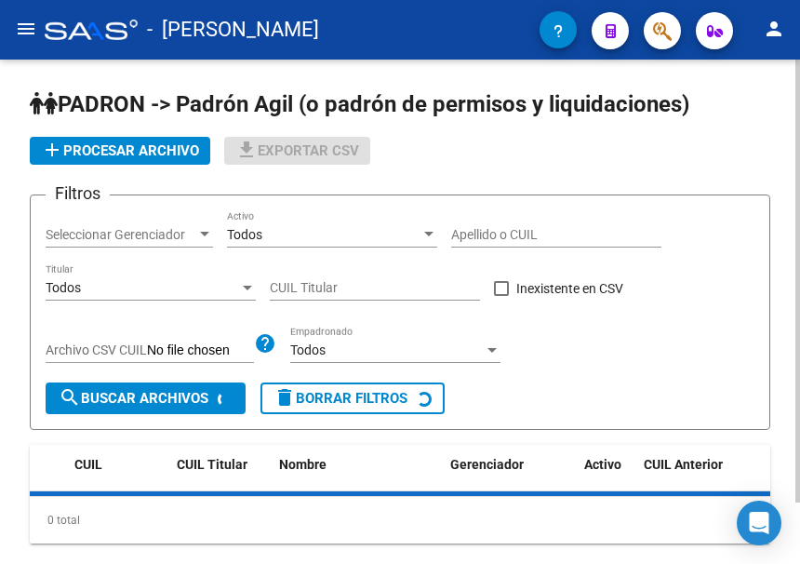
click at [316, 286] on input "CUIL Titular" at bounding box center [375, 288] width 210 height 16
paste input "23-28265355-9"
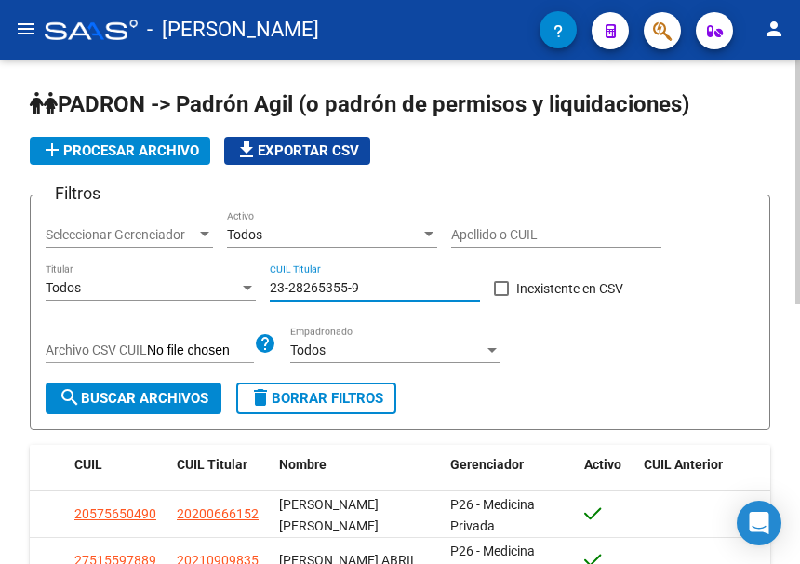
type input "23-28265355-9"
click at [264, 387] on mat-icon "delete" at bounding box center [260, 397] width 22 height 22
click at [338, 285] on input "CUIL Titular" at bounding box center [375, 288] width 210 height 16
paste input "20-25692401-4"
type input "20-25692401-4"
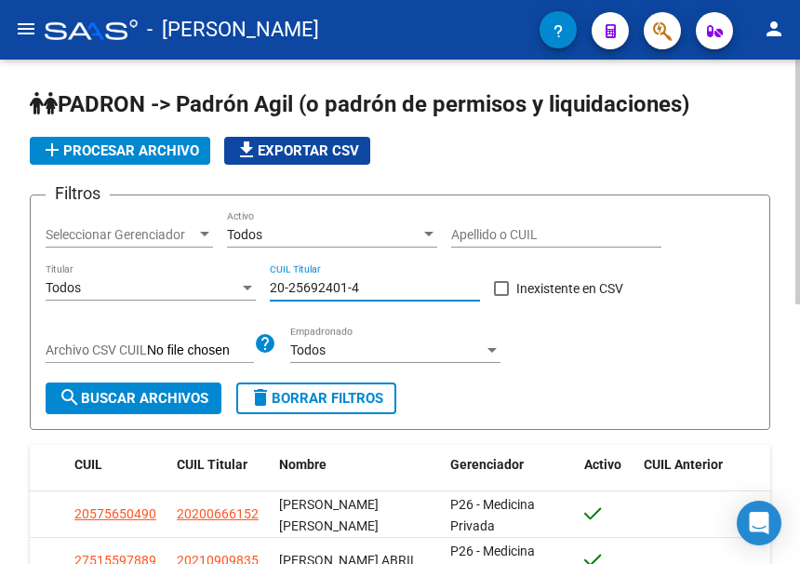
click at [329, 399] on span "delete Borrar Filtros" at bounding box center [316, 398] width 134 height 17
click at [295, 280] on input "CUIL Titular" at bounding box center [375, 288] width 210 height 16
paste input "20-37279880-8"
type input "20-37279880-8"
click at [199, 397] on span "search Buscar Archivos" at bounding box center [134, 398] width 150 height 17
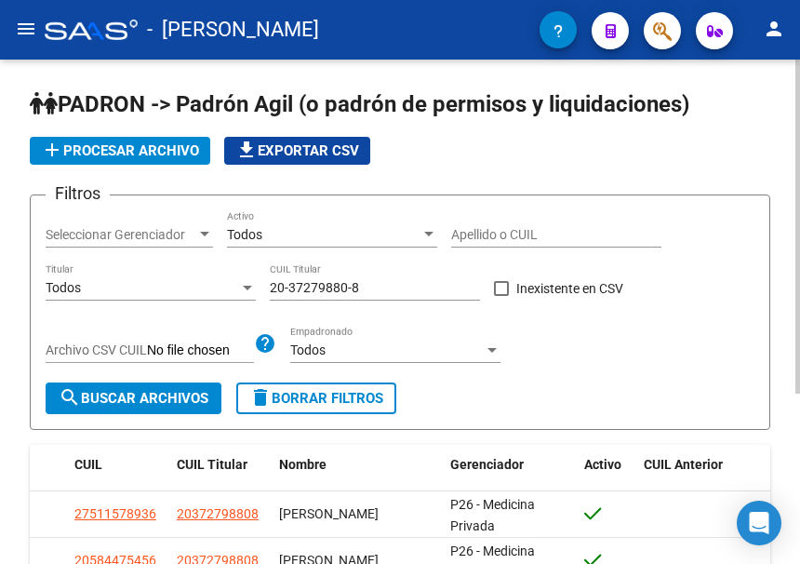
drag, startPoint x: 324, startPoint y: 396, endPoint x: 324, endPoint y: 312, distance: 84.6
click at [324, 396] on span "delete Borrar Filtros" at bounding box center [316, 398] width 134 height 17
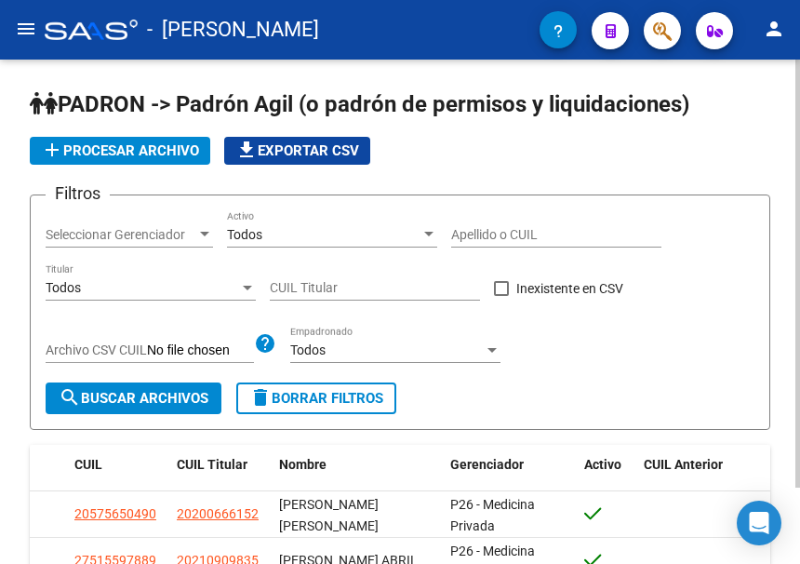
click at [324, 279] on div "CUIL Titular" at bounding box center [375, 281] width 210 height 37
paste input "20-32014719-1"
type input "20-32014719-1"
click at [190, 398] on span "search Buscar Archivos" at bounding box center [134, 398] width 150 height 17
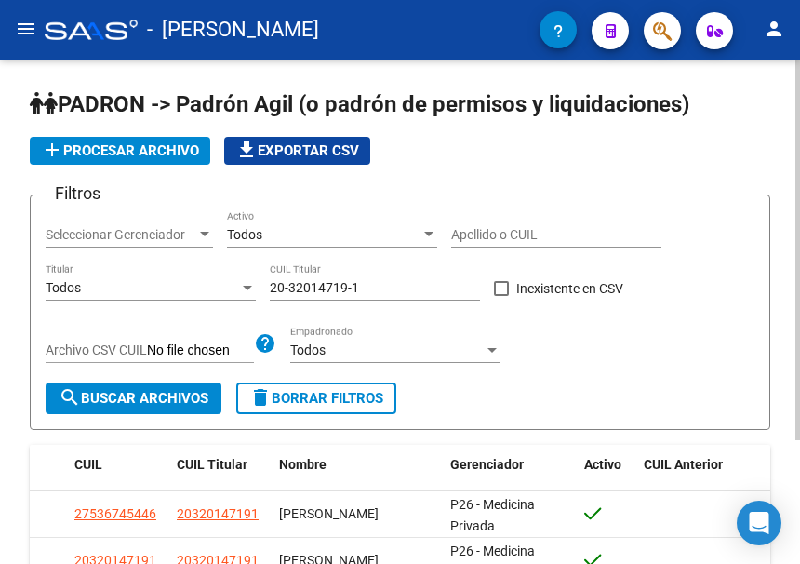
click at [316, 394] on span "delete Borrar Filtros" at bounding box center [316, 398] width 134 height 17
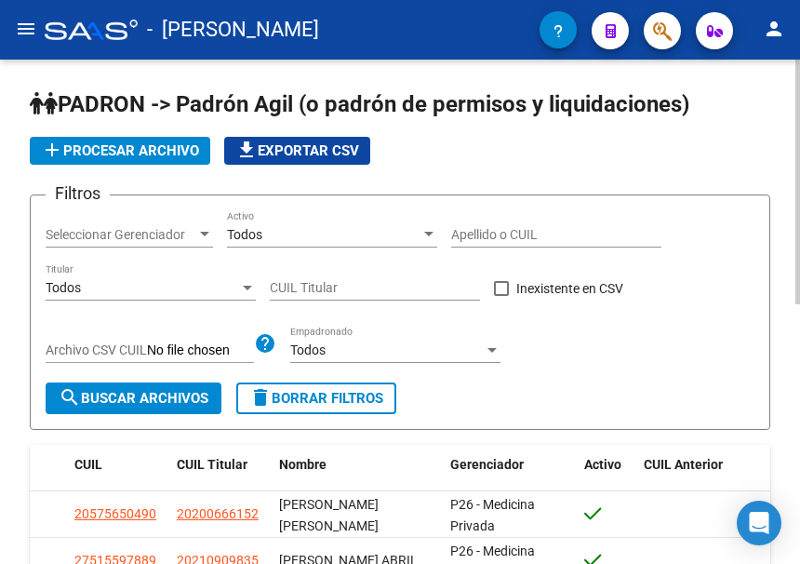
click at [322, 282] on input "CUIL Titular" at bounding box center [375, 288] width 210 height 16
paste input "20-31856355-2"
type input "20-31856355-2"
click at [195, 383] on button "search Buscar Archivos" at bounding box center [134, 398] width 176 height 32
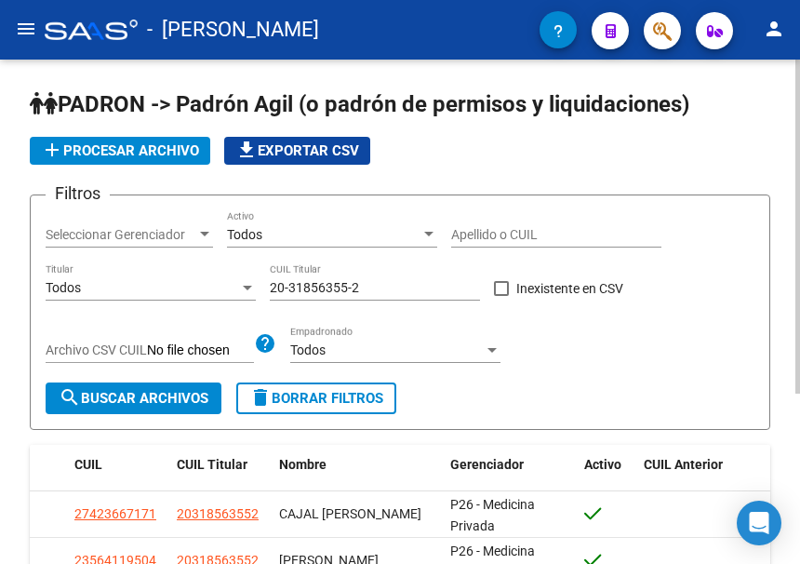
click at [366, 410] on button "delete Borrar Filtros" at bounding box center [316, 398] width 160 height 32
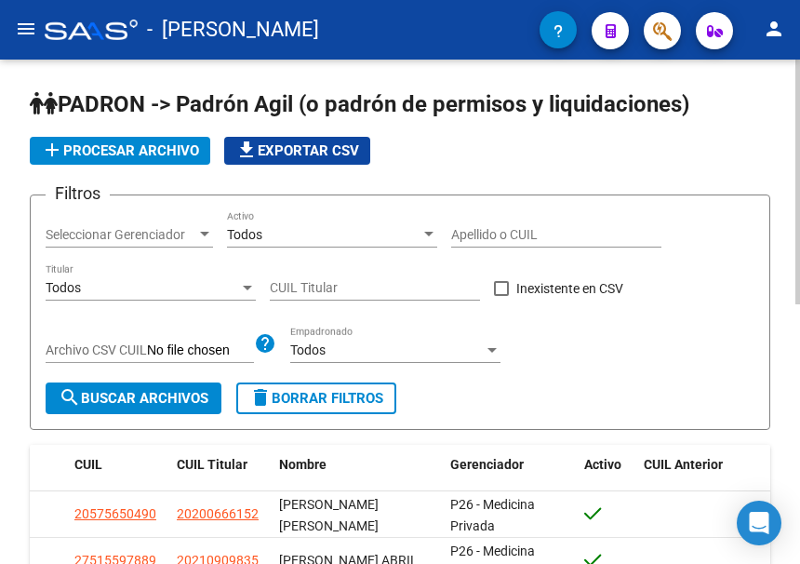
click at [315, 276] on div "CUIL Titular" at bounding box center [375, 281] width 210 height 37
paste input "20-30791461-2"
type input "20-30791461-2"
click at [166, 391] on span "search Buscar Archivos" at bounding box center [134, 398] width 150 height 17
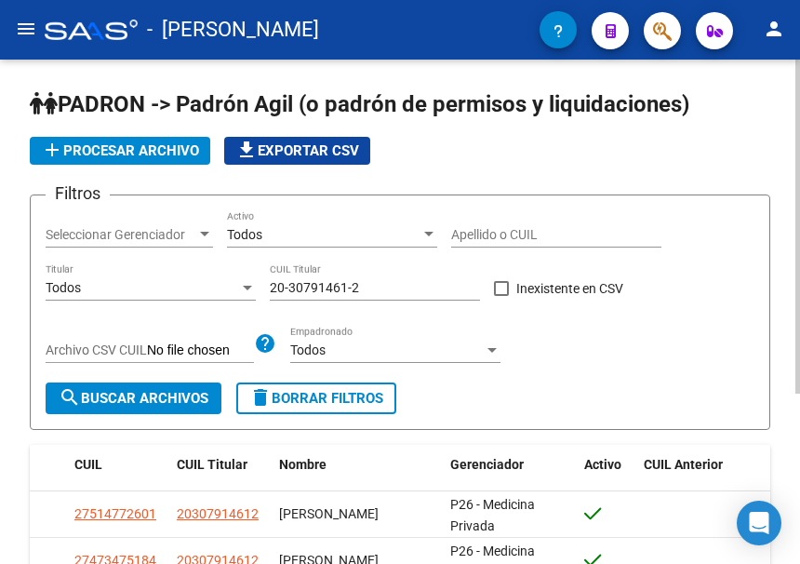
click at [312, 406] on span "delete Borrar Filtros" at bounding box center [316, 398] width 134 height 17
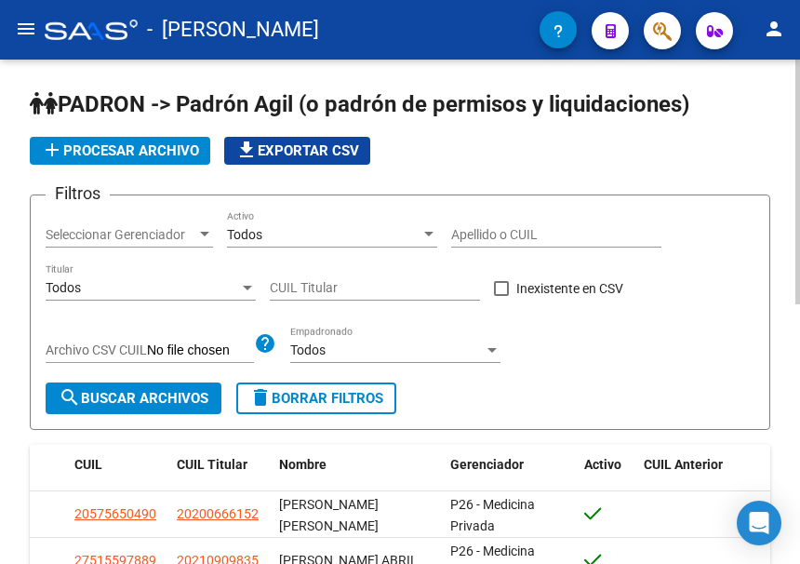
click at [315, 284] on input "CUIL Titular" at bounding box center [375, 288] width 210 height 16
paste input "20-27644542-2"
type input "20-27644542-2"
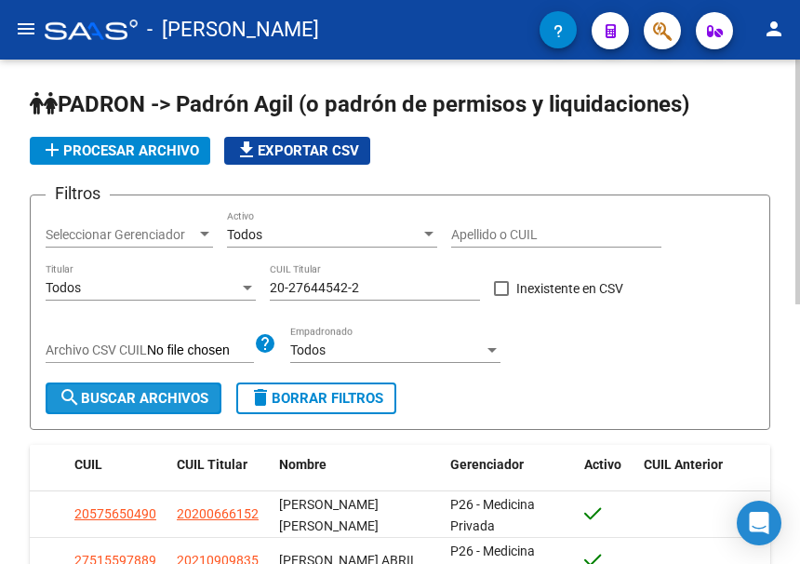
click at [179, 394] on span "search Buscar Archivos" at bounding box center [134, 398] width 150 height 17
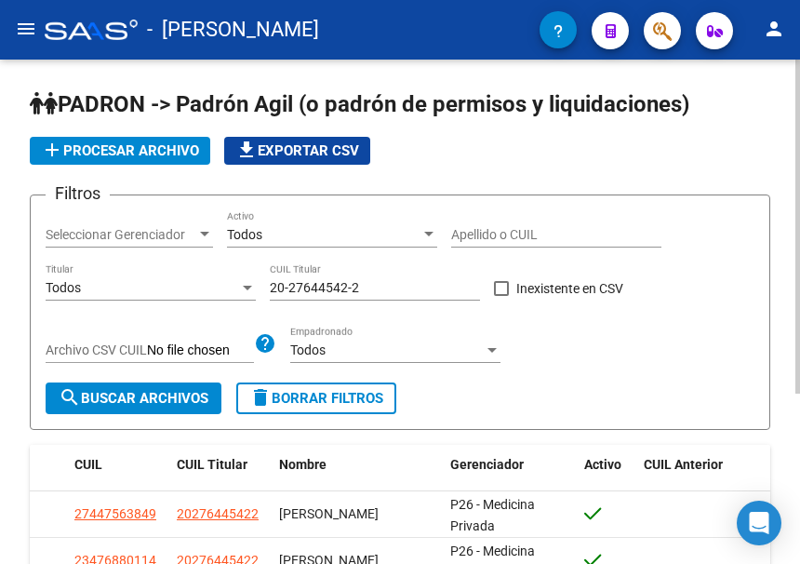
click at [373, 404] on span "delete Borrar Filtros" at bounding box center [316, 398] width 134 height 17
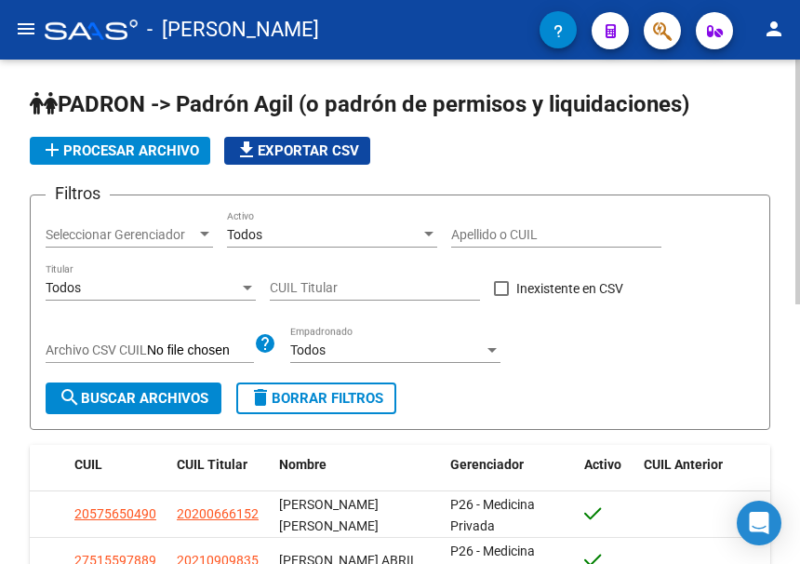
click at [290, 278] on div "CUIL Titular" at bounding box center [375, 281] width 210 height 37
paste input "20-27158455-6"
type input "20-27158455-6"
click at [175, 391] on span "search Buscar Archivos" at bounding box center [134, 398] width 150 height 17
click at [371, 407] on button "delete Borrar Filtros" at bounding box center [316, 398] width 160 height 32
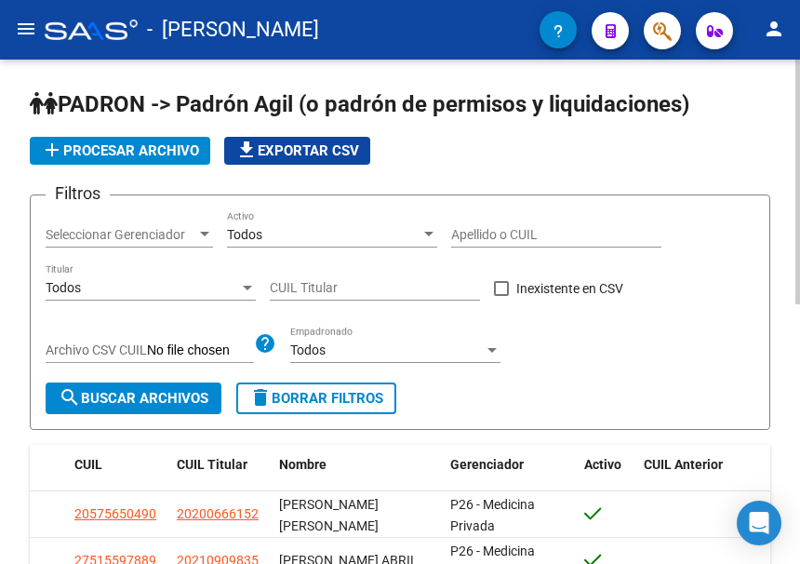
click at [323, 283] on input "CUIL Titular" at bounding box center [375, 288] width 210 height 16
paste input "20-25159756-2"
type input "20-25159756-2"
click at [152, 396] on span "search Buscar Archivos" at bounding box center [134, 398] width 150 height 17
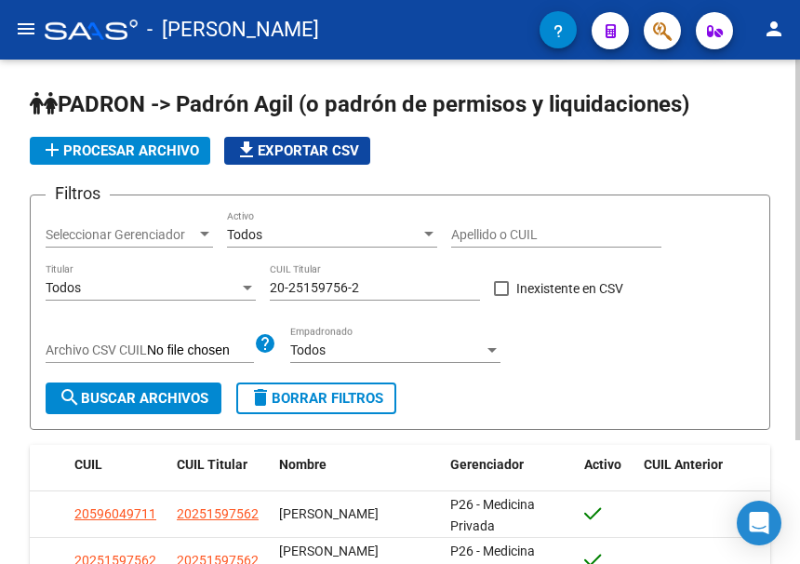
click at [325, 404] on span "delete Borrar Filtros" at bounding box center [316, 398] width 134 height 17
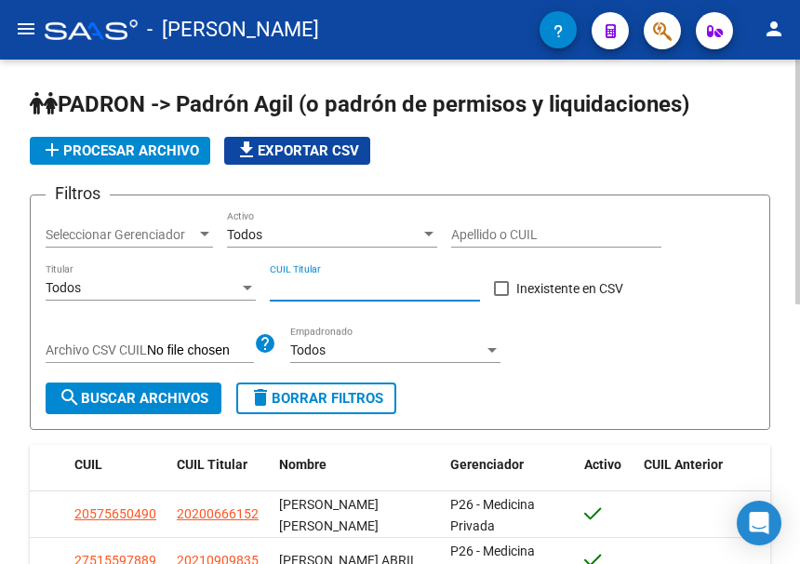
click at [305, 285] on input "CUIL Titular" at bounding box center [375, 288] width 210 height 16
paste input "20-23698867-9"
type input "20-23698867-9"
click at [179, 391] on span "search Buscar Archivos" at bounding box center [134, 398] width 150 height 17
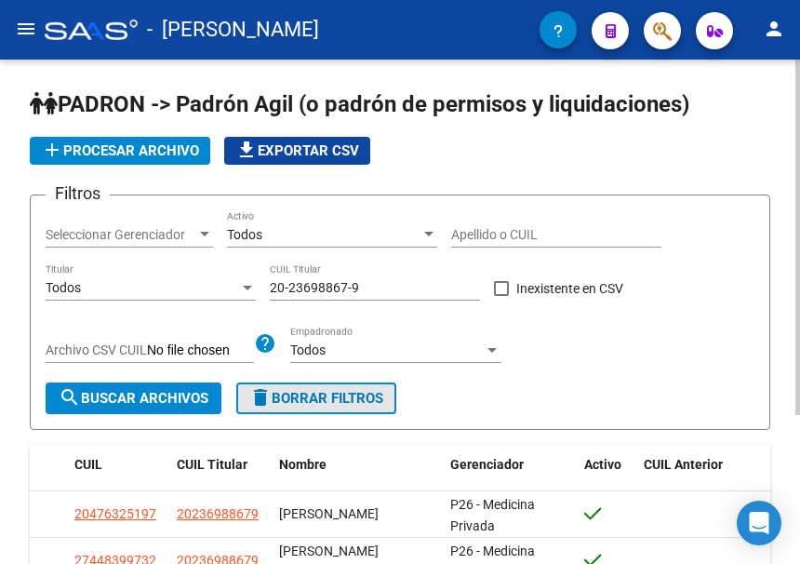
click at [312, 397] on span "delete Borrar Filtros" at bounding box center [316, 398] width 134 height 17
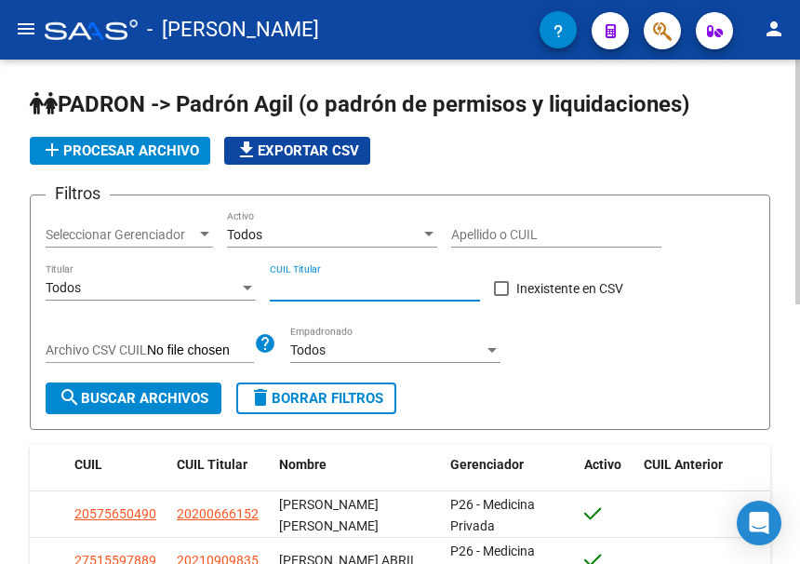
click at [355, 293] on input "CUIL Titular" at bounding box center [375, 288] width 210 height 16
paste input "20-36560647-2"
type input "20-36560647-2"
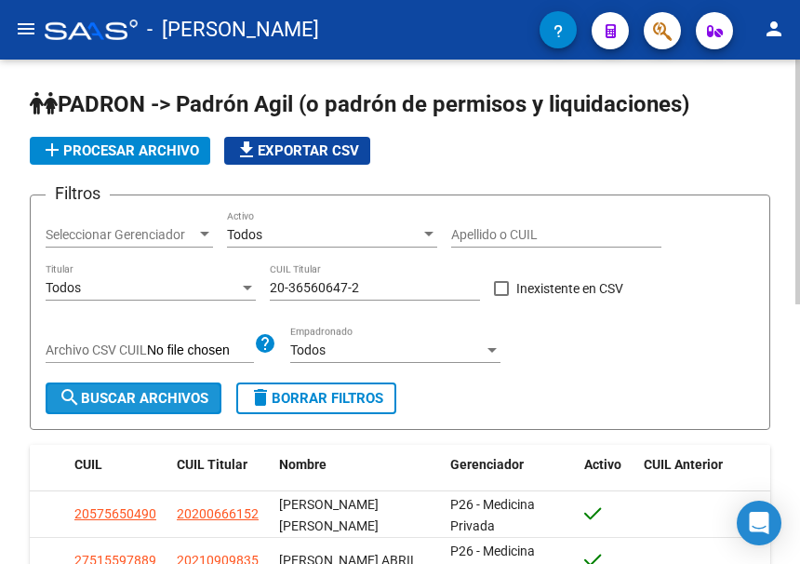
click at [181, 402] on span "search Buscar Archivos" at bounding box center [134, 398] width 150 height 17
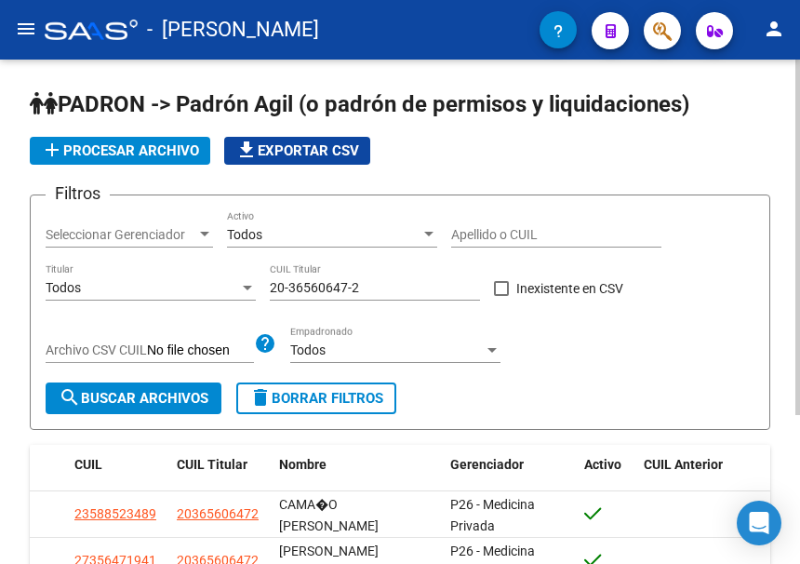
click at [319, 395] on span "delete Borrar Filtros" at bounding box center [316, 398] width 134 height 17
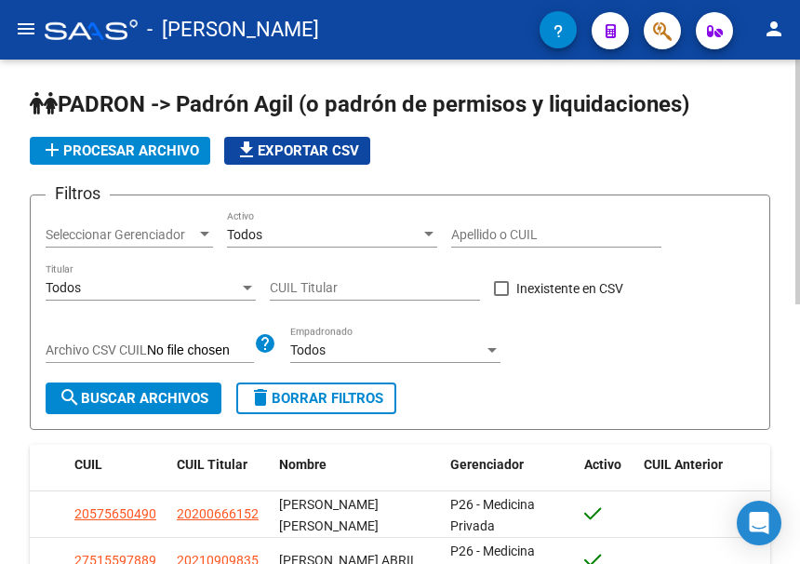
click at [363, 288] on input "CUIL Titular" at bounding box center [375, 288] width 210 height 16
paste input "20-35351147-6"
type input "20-35351147-6"
click at [165, 387] on button "search Buscar Archivos" at bounding box center [134, 398] width 176 height 32
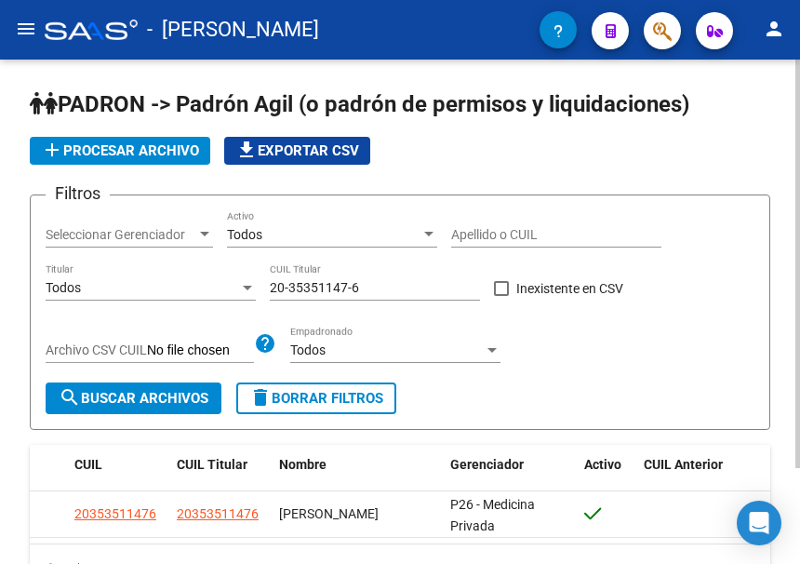
click at [313, 403] on span "delete Borrar Filtros" at bounding box center [316, 398] width 134 height 17
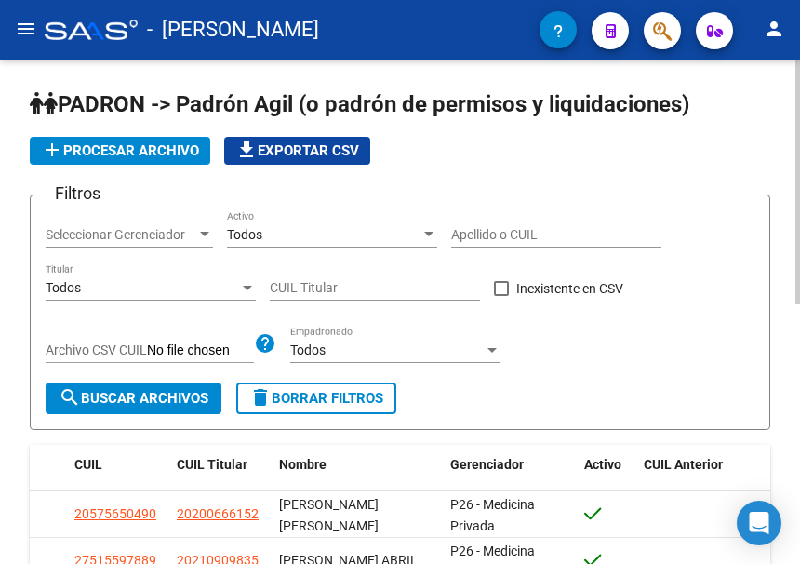
drag, startPoint x: 357, startPoint y: 278, endPoint x: 322, endPoint y: 304, distance: 43.9
click at [357, 278] on div "CUIL Titular" at bounding box center [375, 281] width 210 height 37
paste input "23-32573530-9"
type input "23-32573530-9"
click at [127, 391] on span "search Buscar Archivos" at bounding box center [134, 398] width 150 height 17
